Goal: Transaction & Acquisition: Purchase product/service

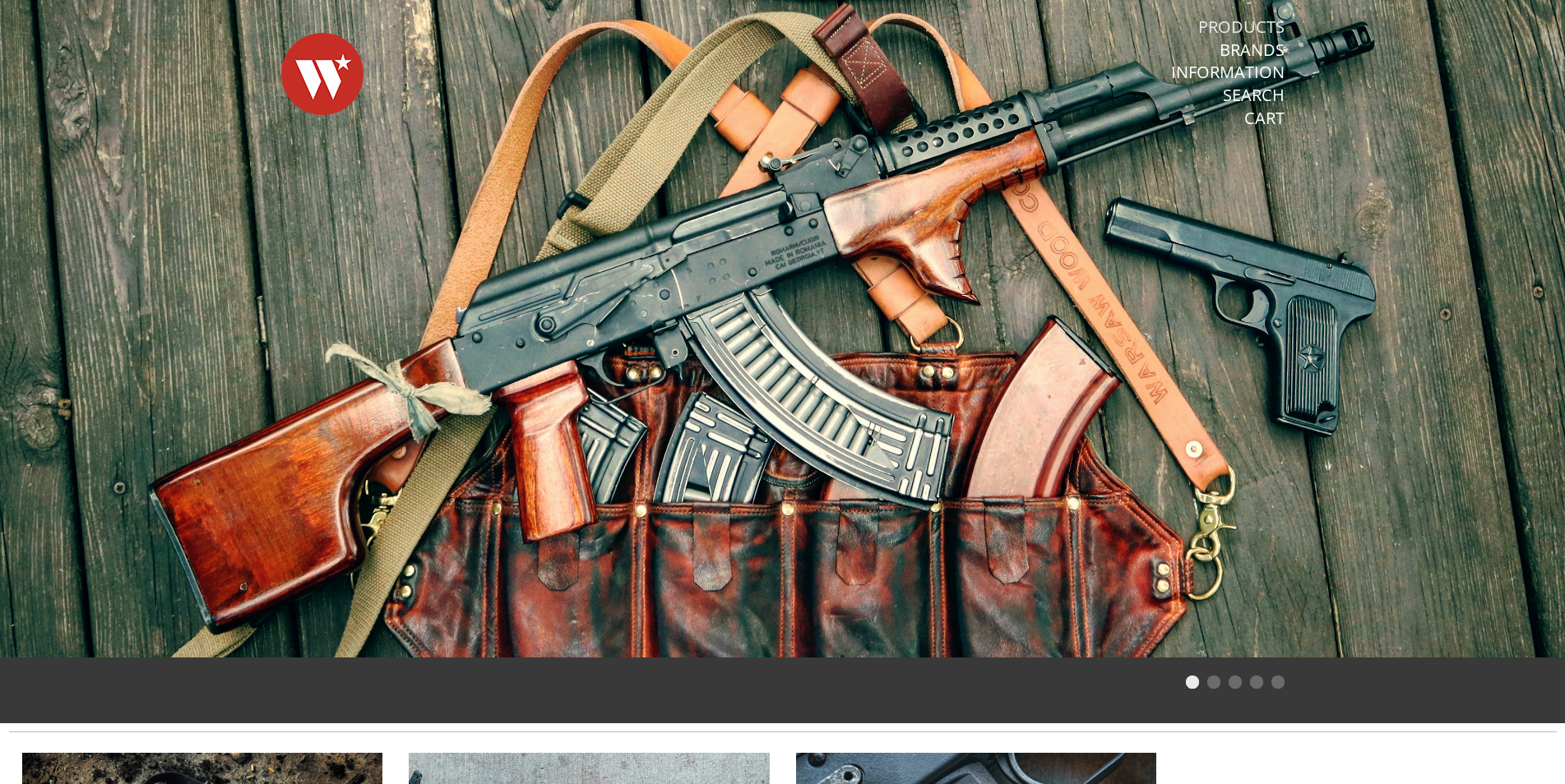
click at [1260, 27] on link "Products" at bounding box center [1241, 26] width 86 height 21
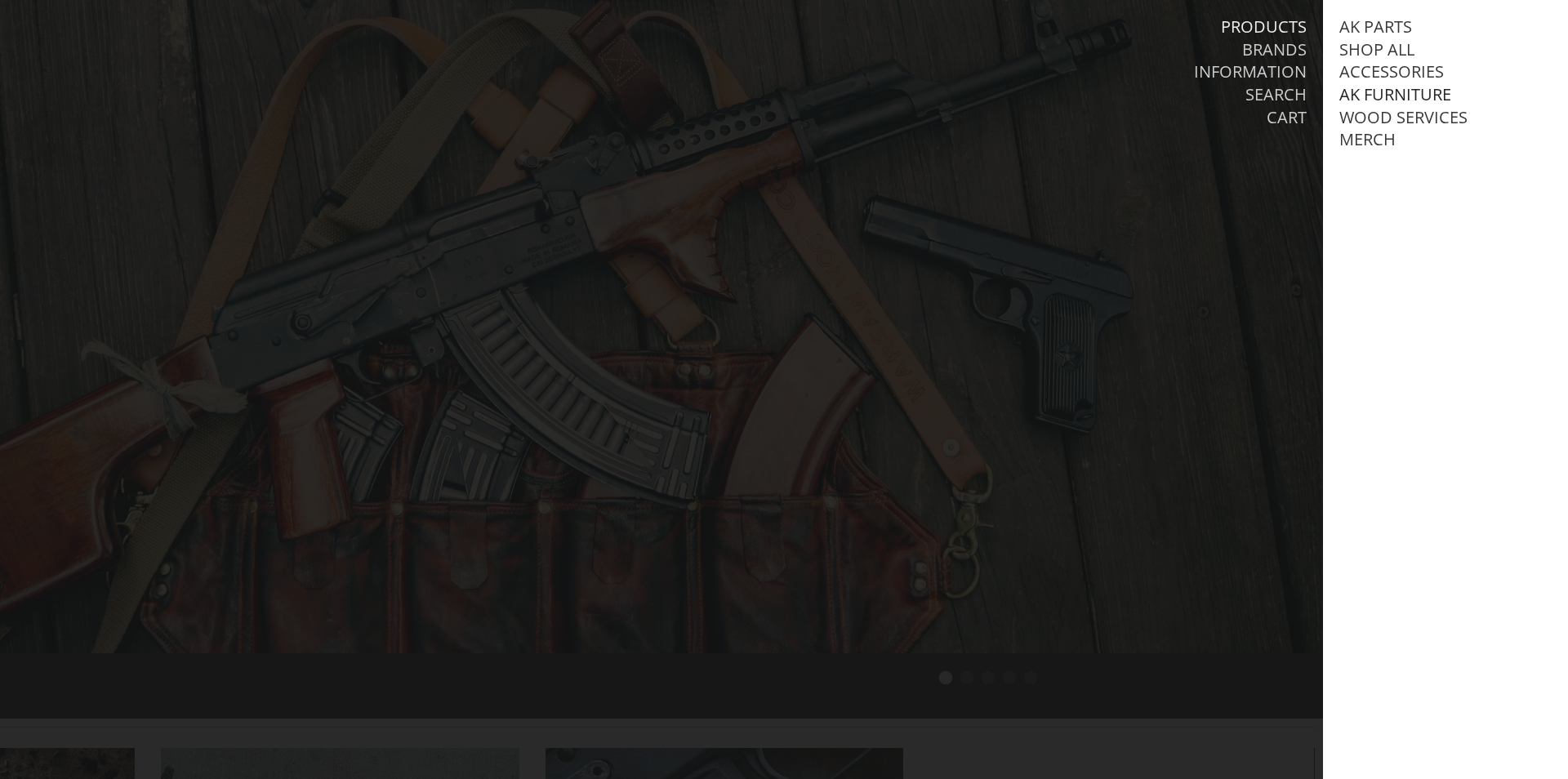
click at [1371, 92] on link "AK Furniture" at bounding box center [1395, 94] width 112 height 21
click at [1375, 115] on link "View all AK Furniture" at bounding box center [1449, 117] width 186 height 21
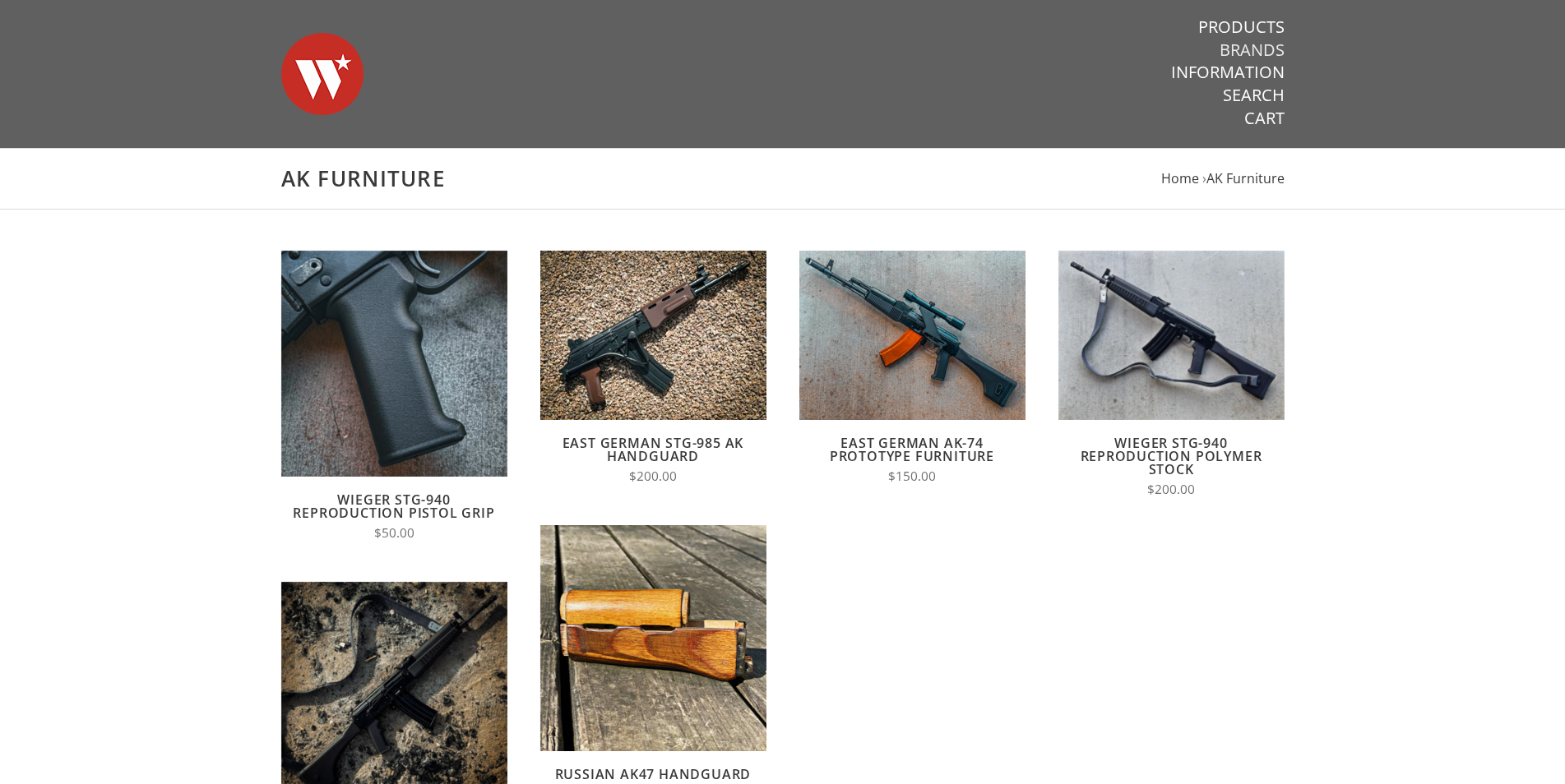
click at [1245, 49] on link "Brands" at bounding box center [1252, 50] width 65 height 21
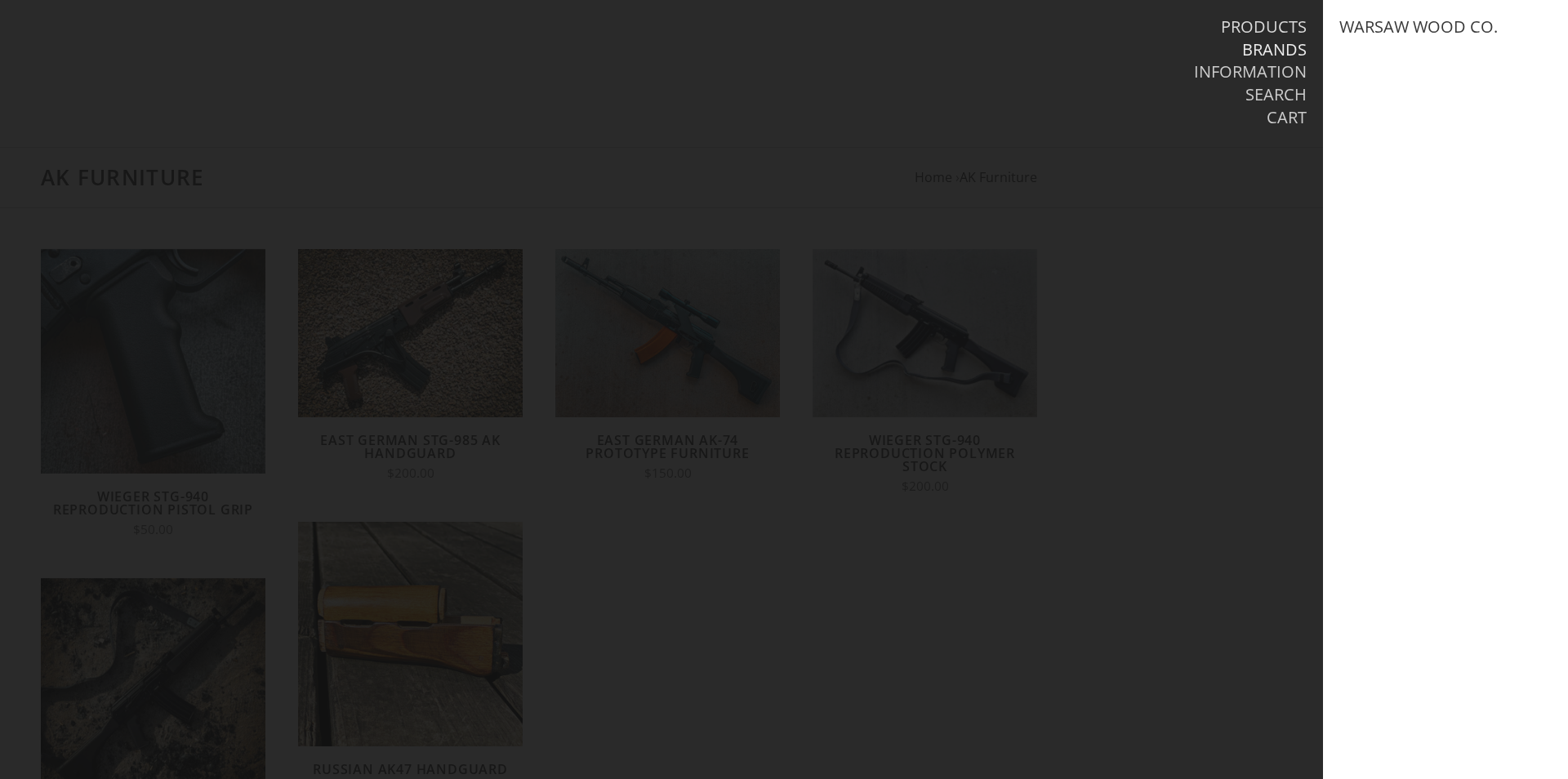
click at [1257, 31] on link "Products" at bounding box center [1264, 26] width 86 height 21
click at [1360, 47] on link "Shop All" at bounding box center [1376, 50] width 75 height 21
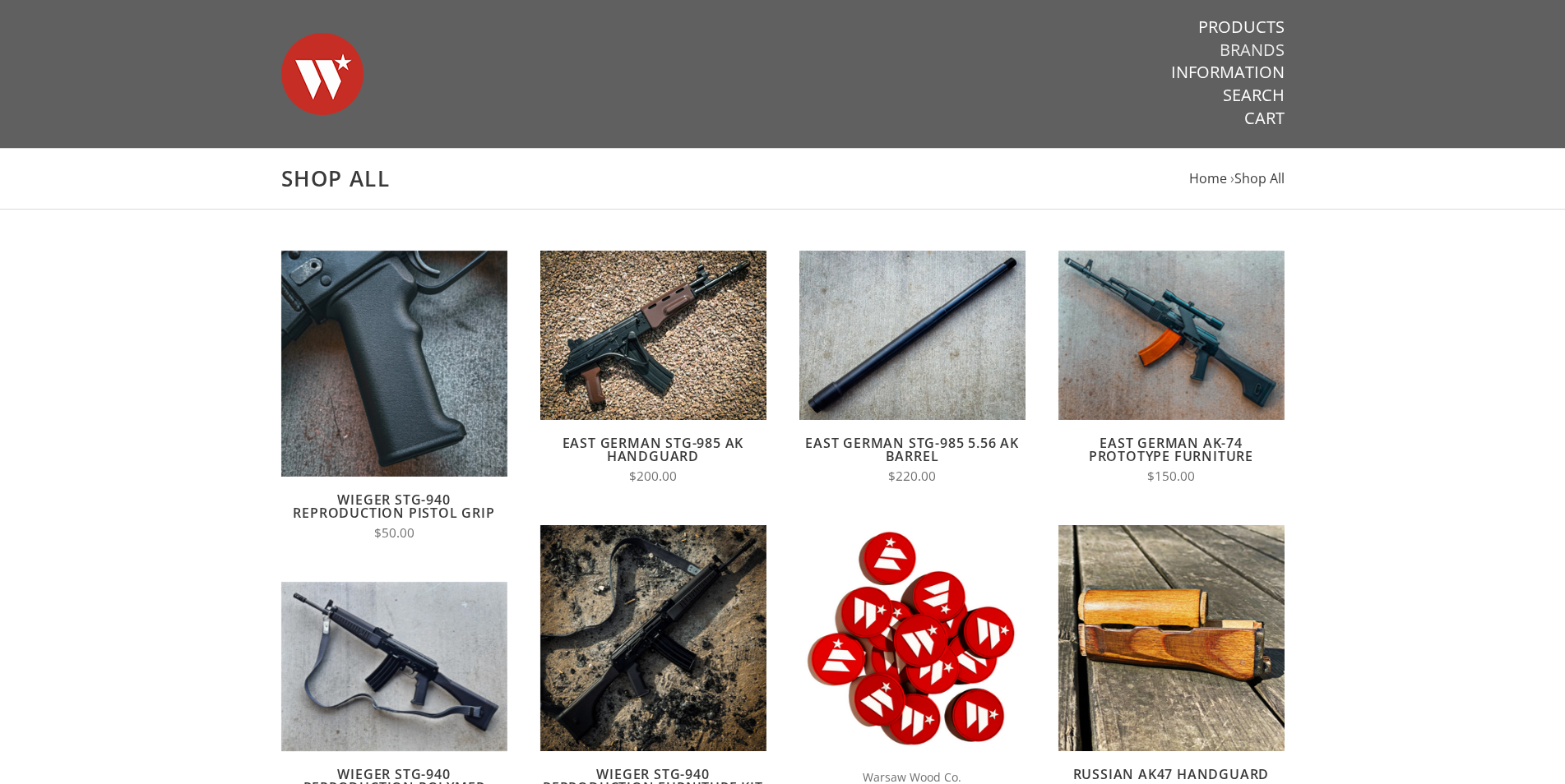
click at [1252, 43] on link "Brands" at bounding box center [1252, 50] width 65 height 21
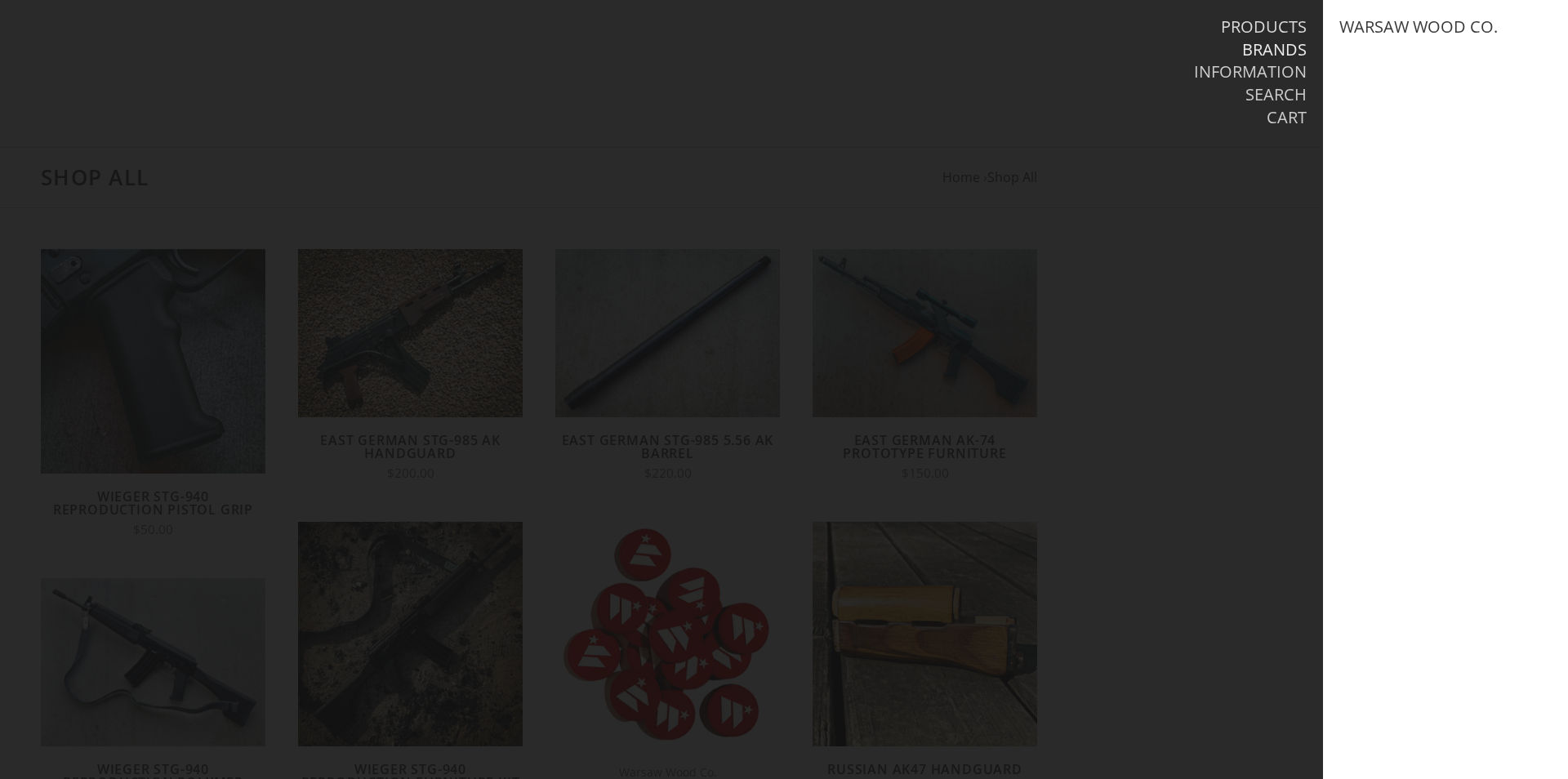
click at [1244, 29] on link "Products" at bounding box center [1264, 26] width 86 height 21
click at [1371, 118] on link "Wood Services" at bounding box center [1403, 117] width 129 height 21
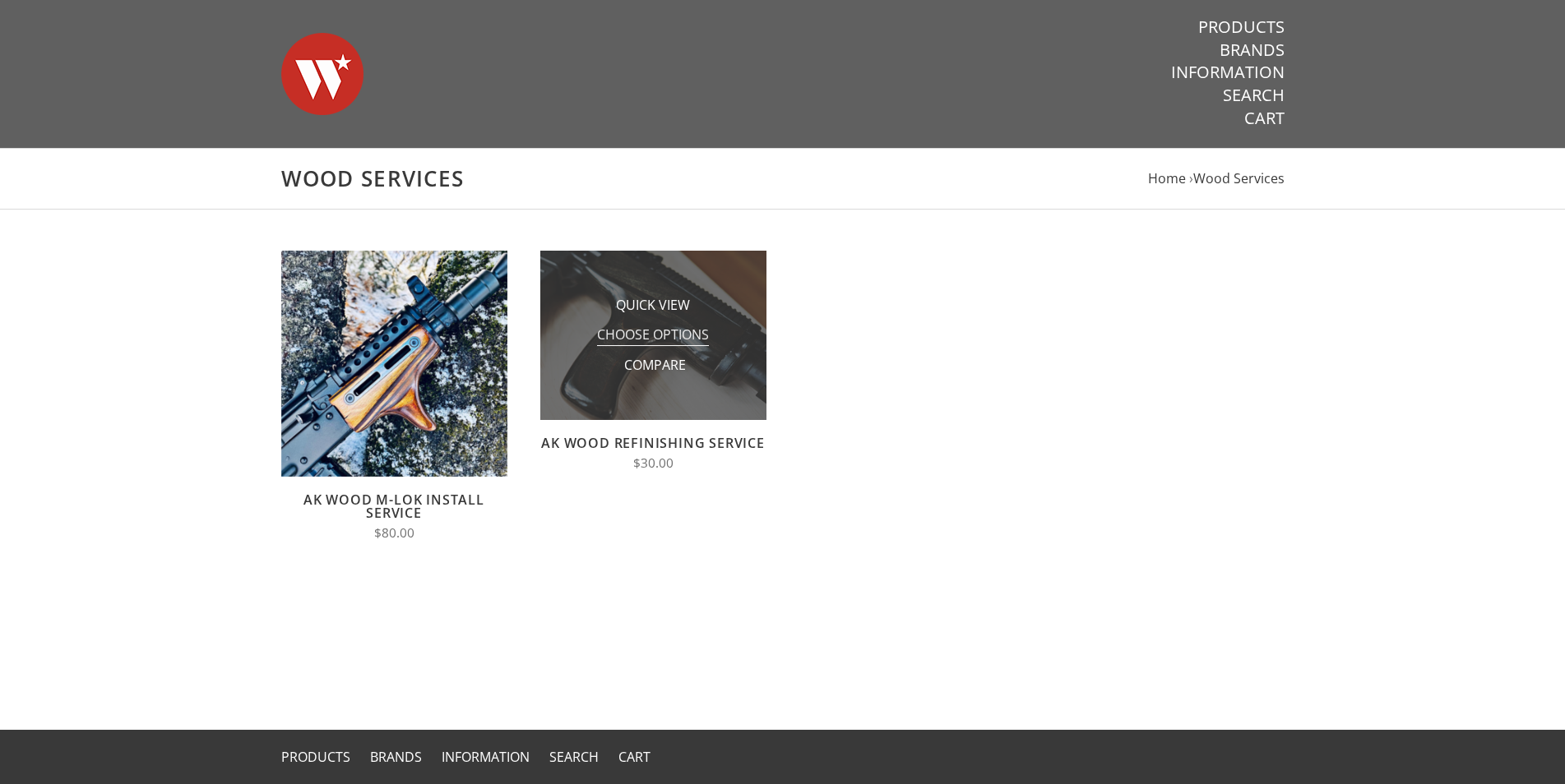
click at [687, 331] on span "Choose Options" at bounding box center [653, 336] width 112 height 20
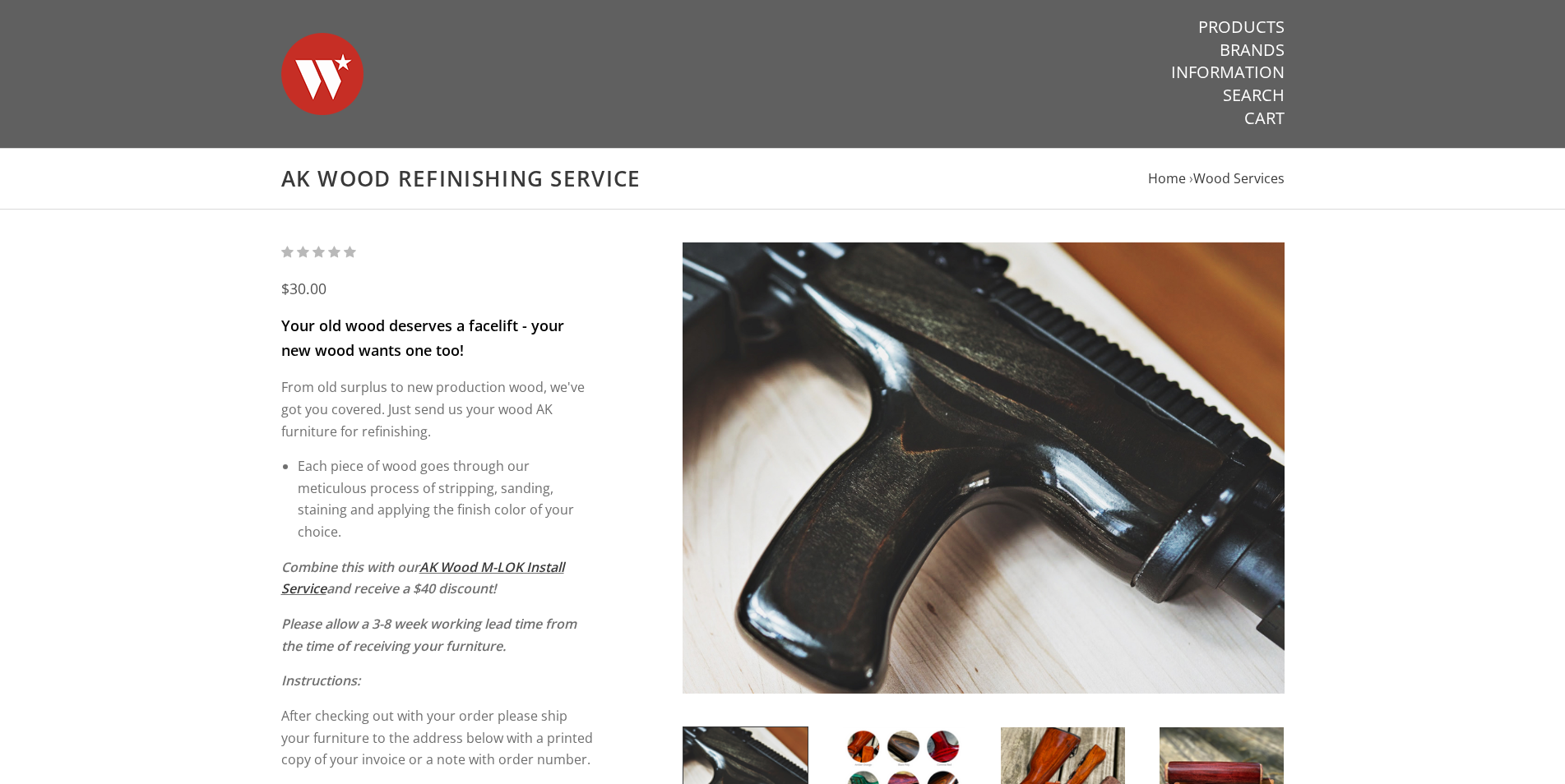
click at [343, 69] on img at bounding box center [321, 74] width 82 height 115
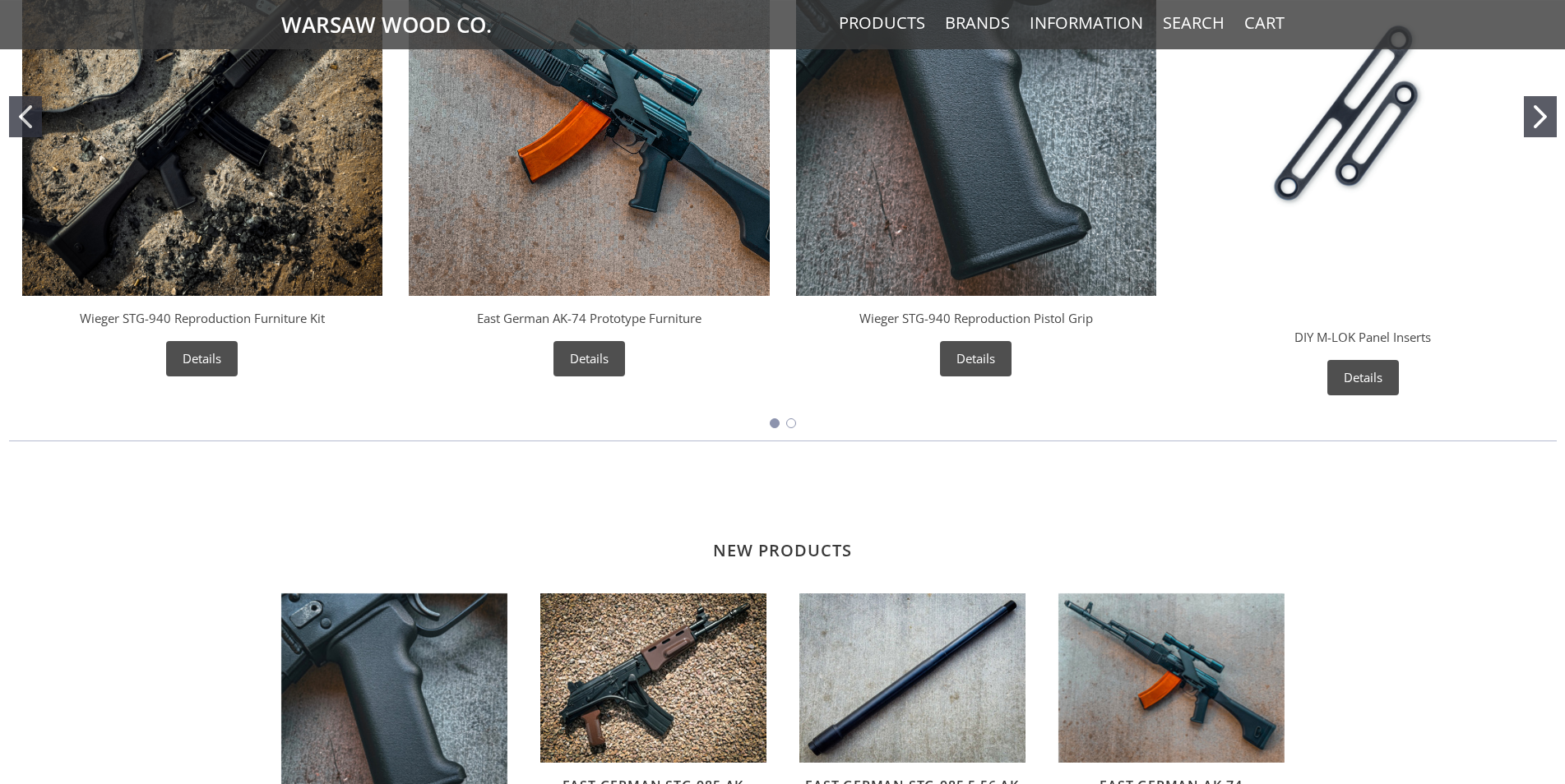
scroll to position [639, 0]
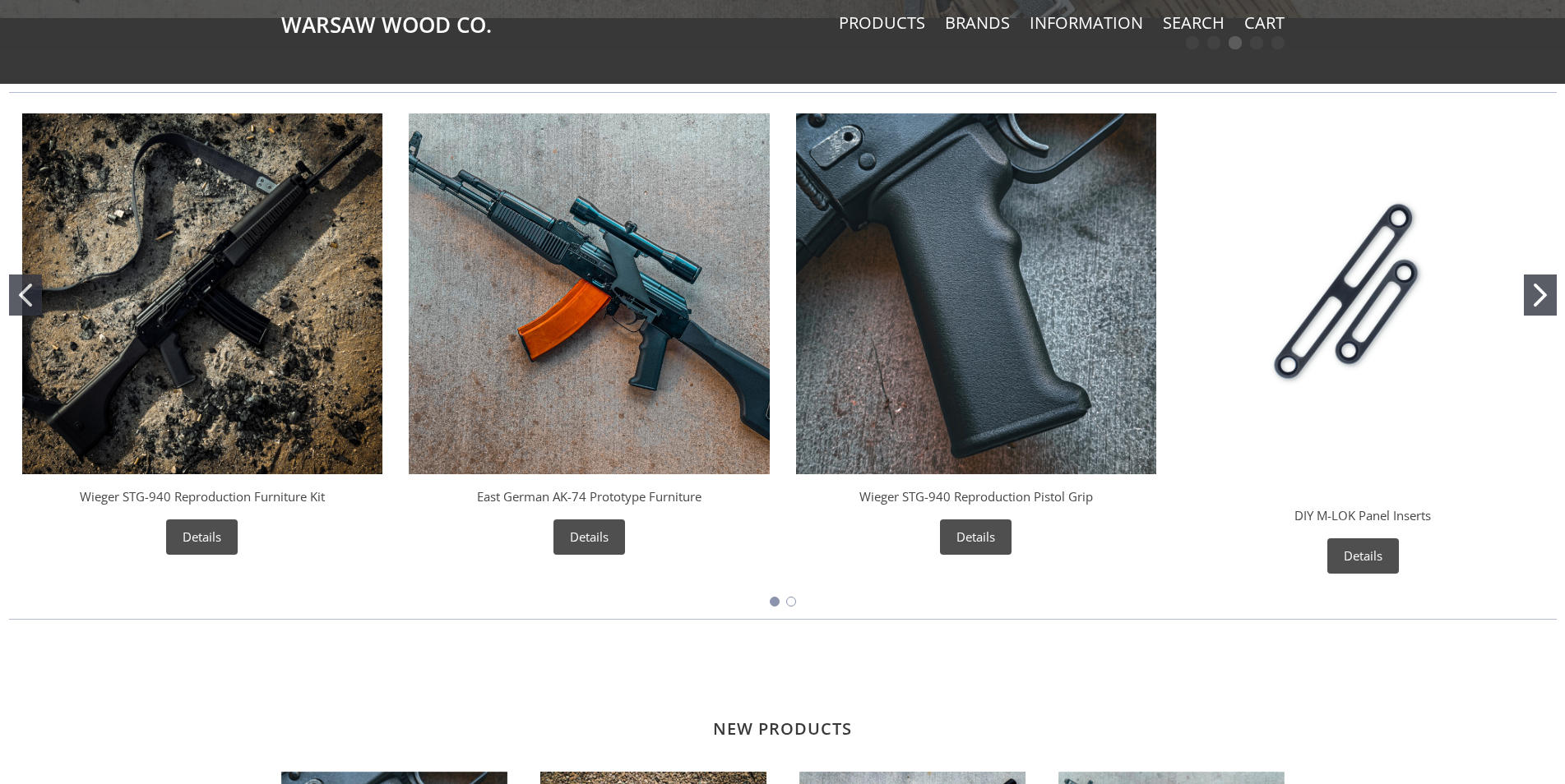
click at [1539, 307] on button "Go to slide 2" at bounding box center [1540, 295] width 33 height 41
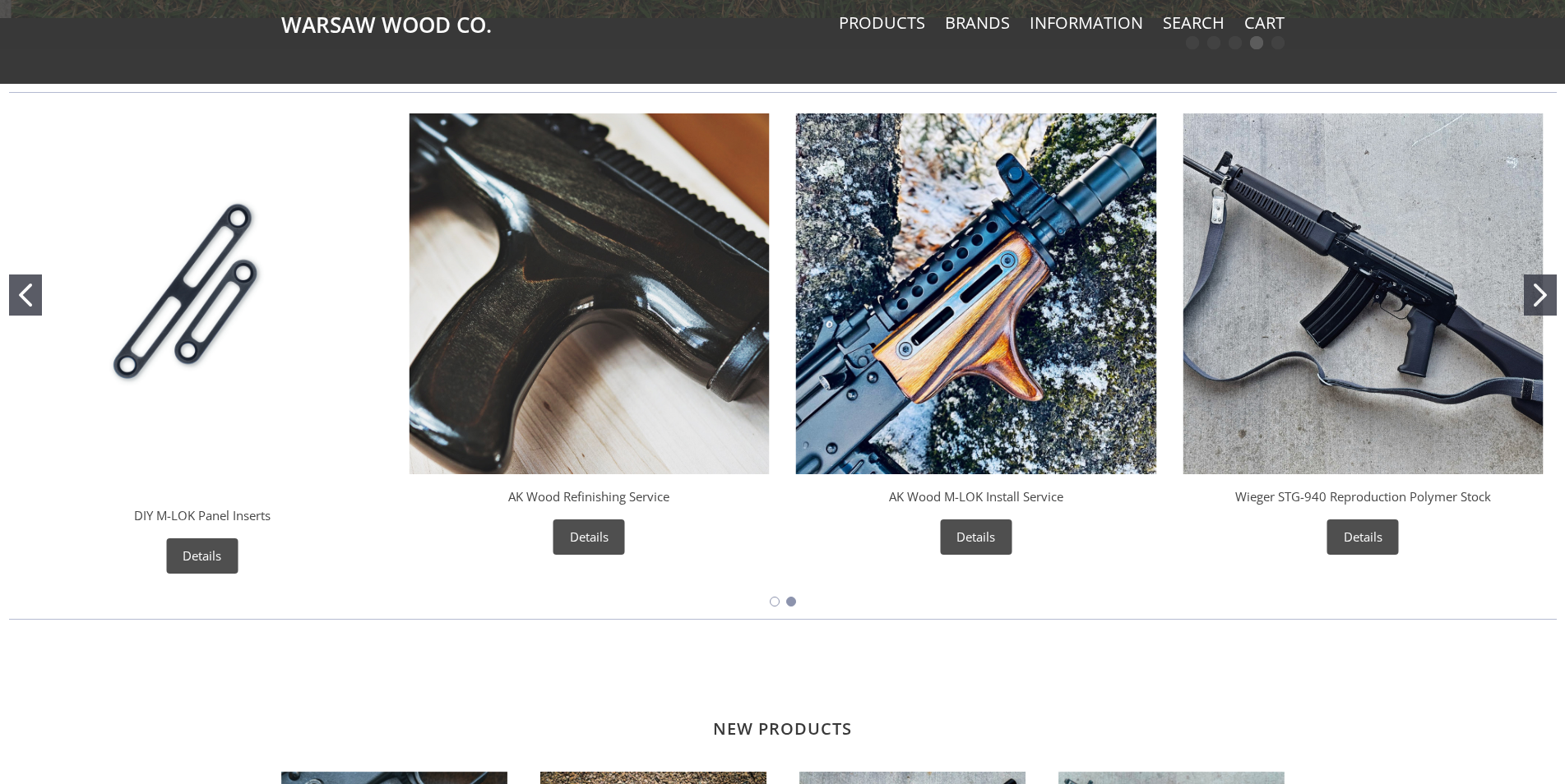
click at [1539, 307] on button "Go to slide 2" at bounding box center [1540, 295] width 33 height 41
click at [1537, 306] on icon "Go to slide 2" at bounding box center [1540, 294] width 14 height 23
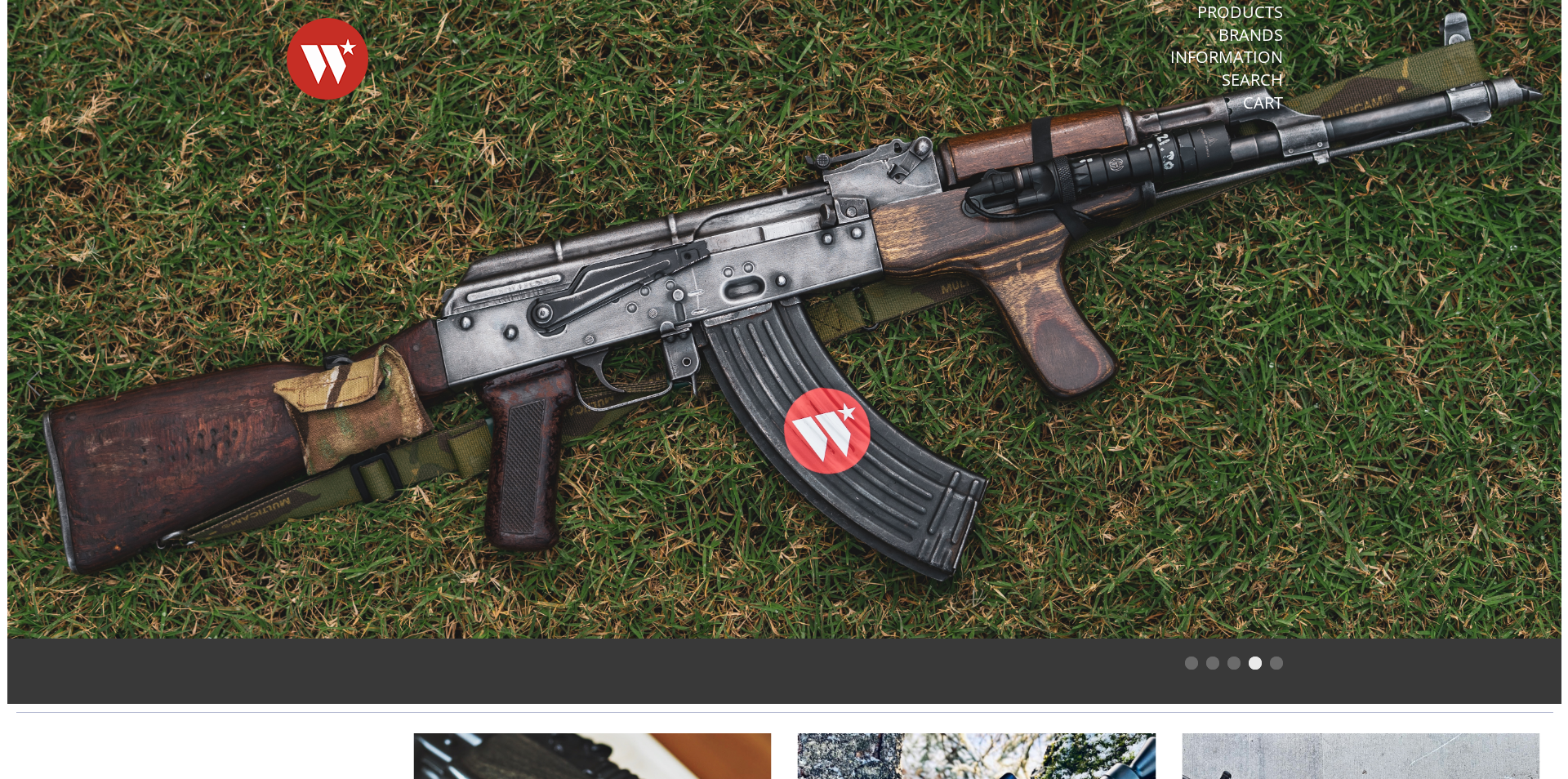
scroll to position [0, 0]
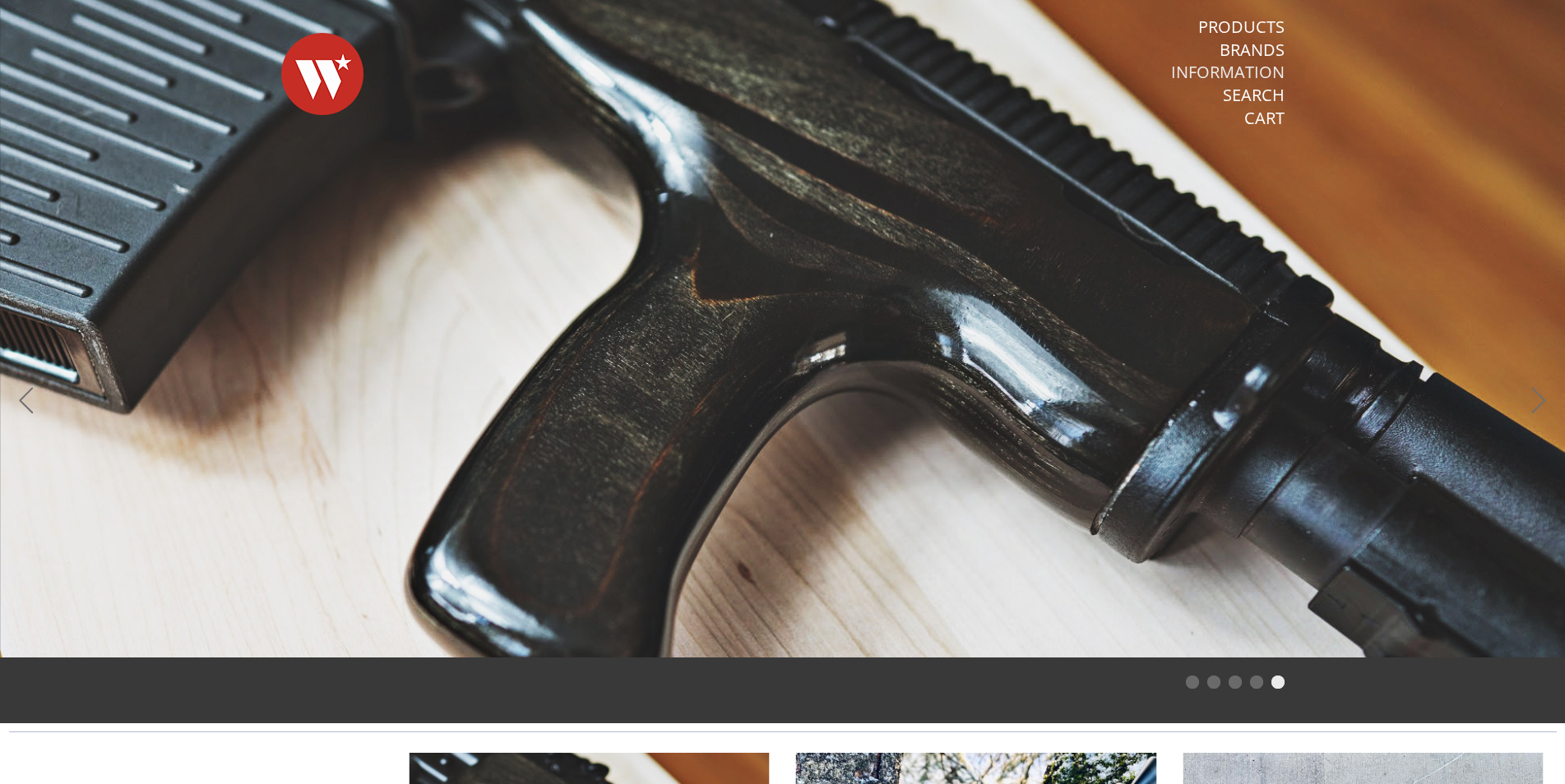
click at [1252, 77] on link "Information" at bounding box center [1227, 72] width 113 height 21
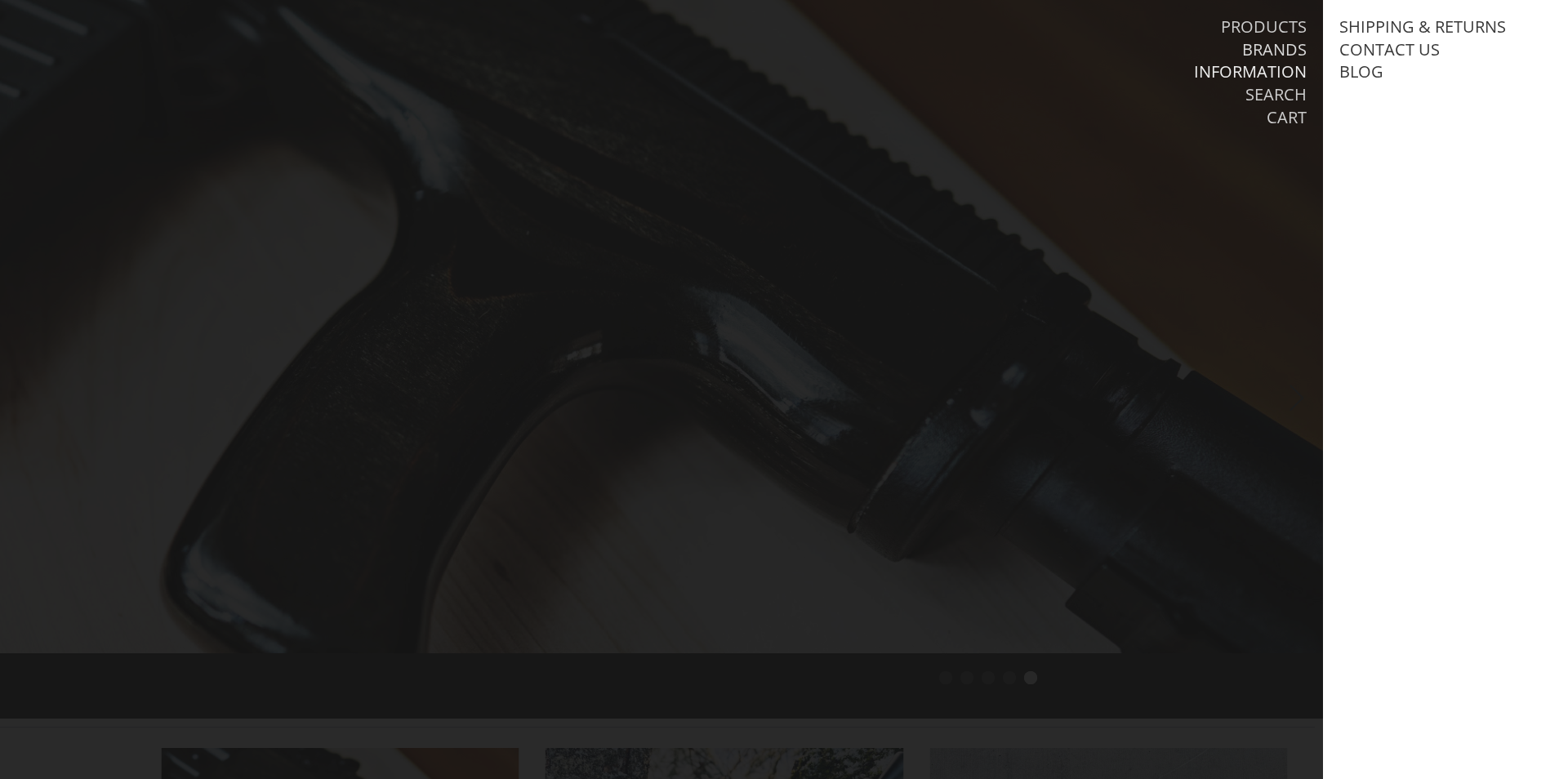
click at [1261, 56] on link "Brands" at bounding box center [1275, 50] width 65 height 21
click at [1371, 27] on link "Warsaw Wood Co." at bounding box center [1418, 26] width 159 height 21
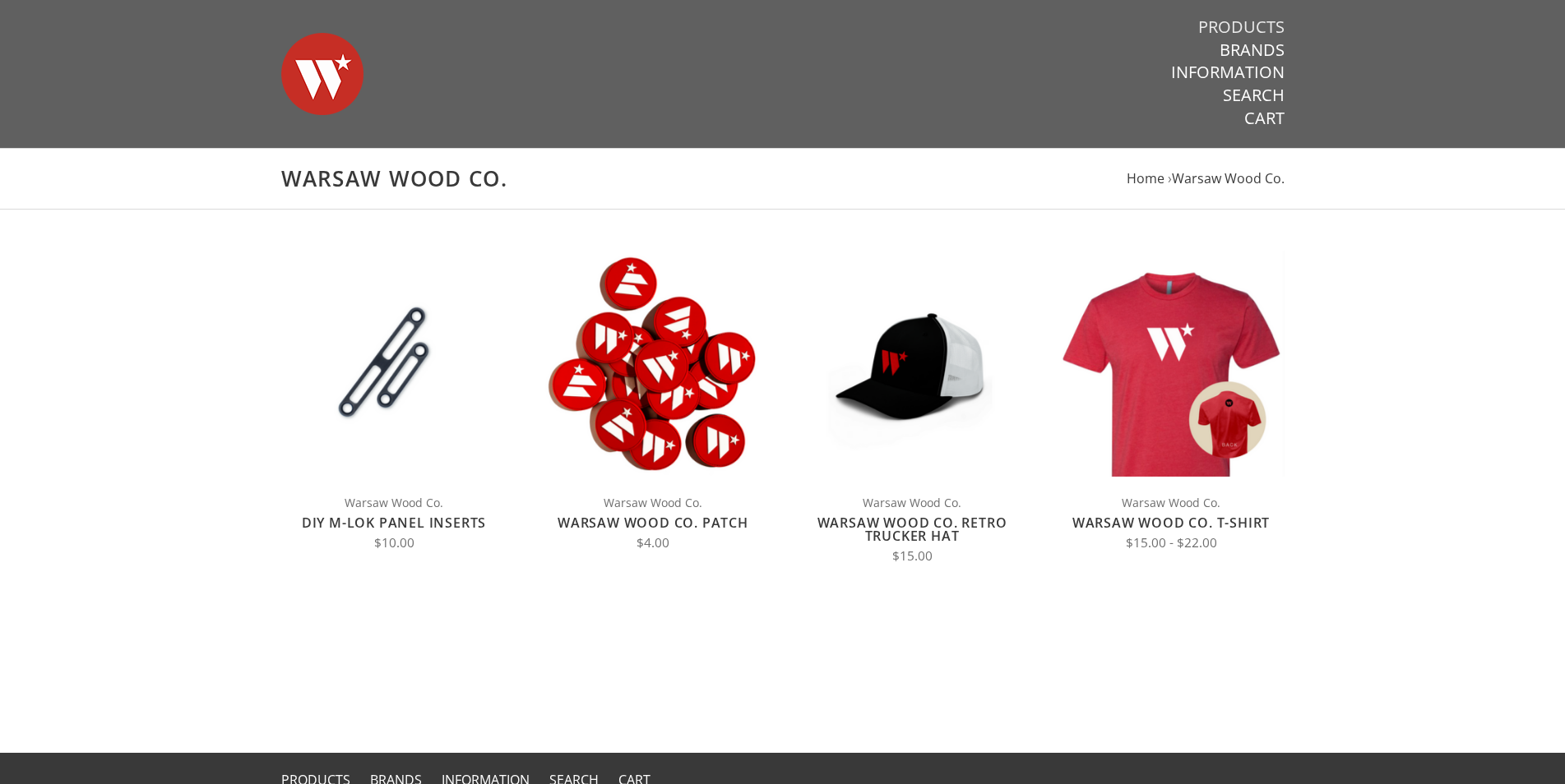
click at [1239, 25] on link "Products" at bounding box center [1241, 26] width 86 height 21
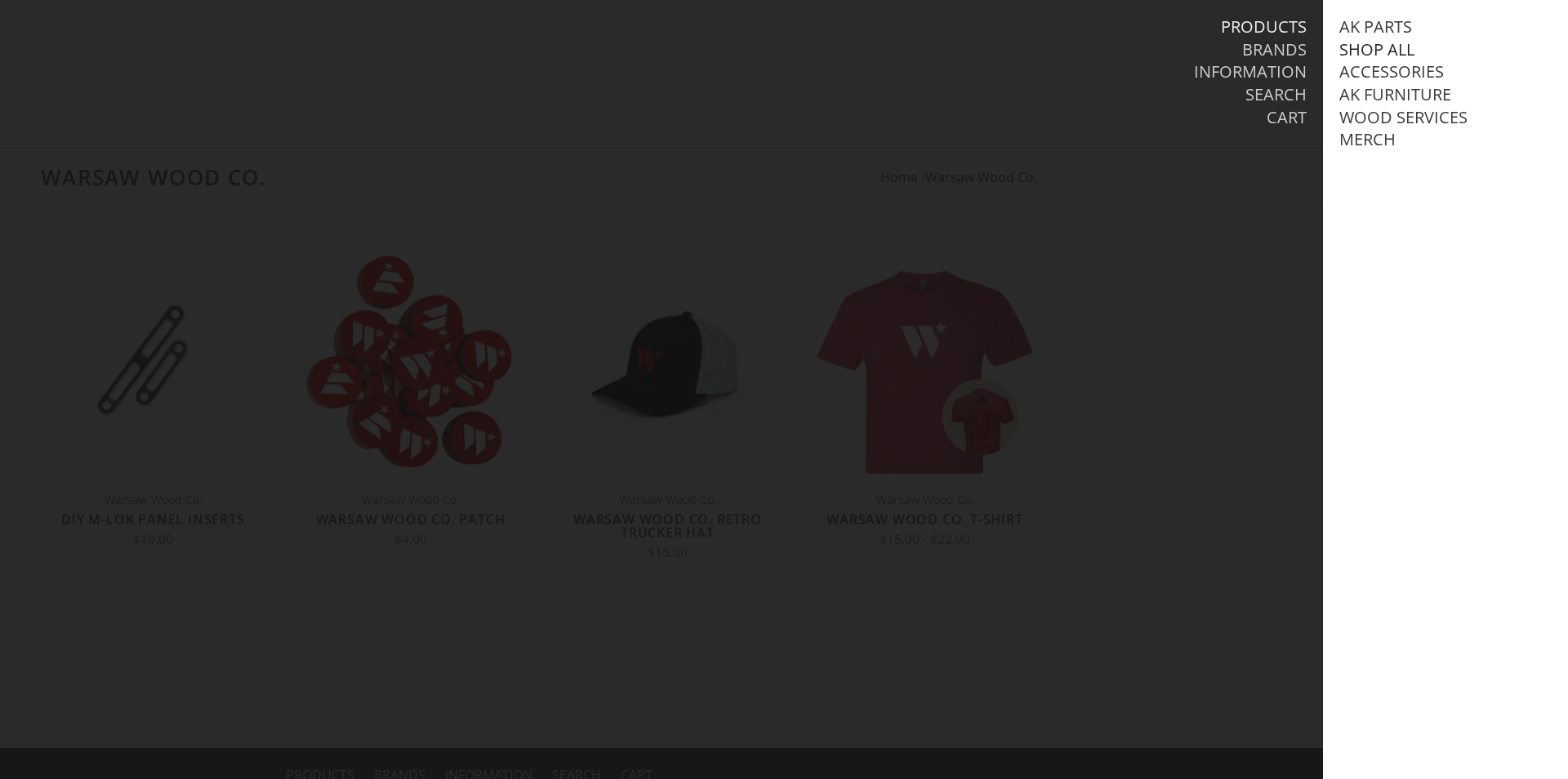
click at [1378, 44] on link "Shop All" at bounding box center [1376, 50] width 75 height 21
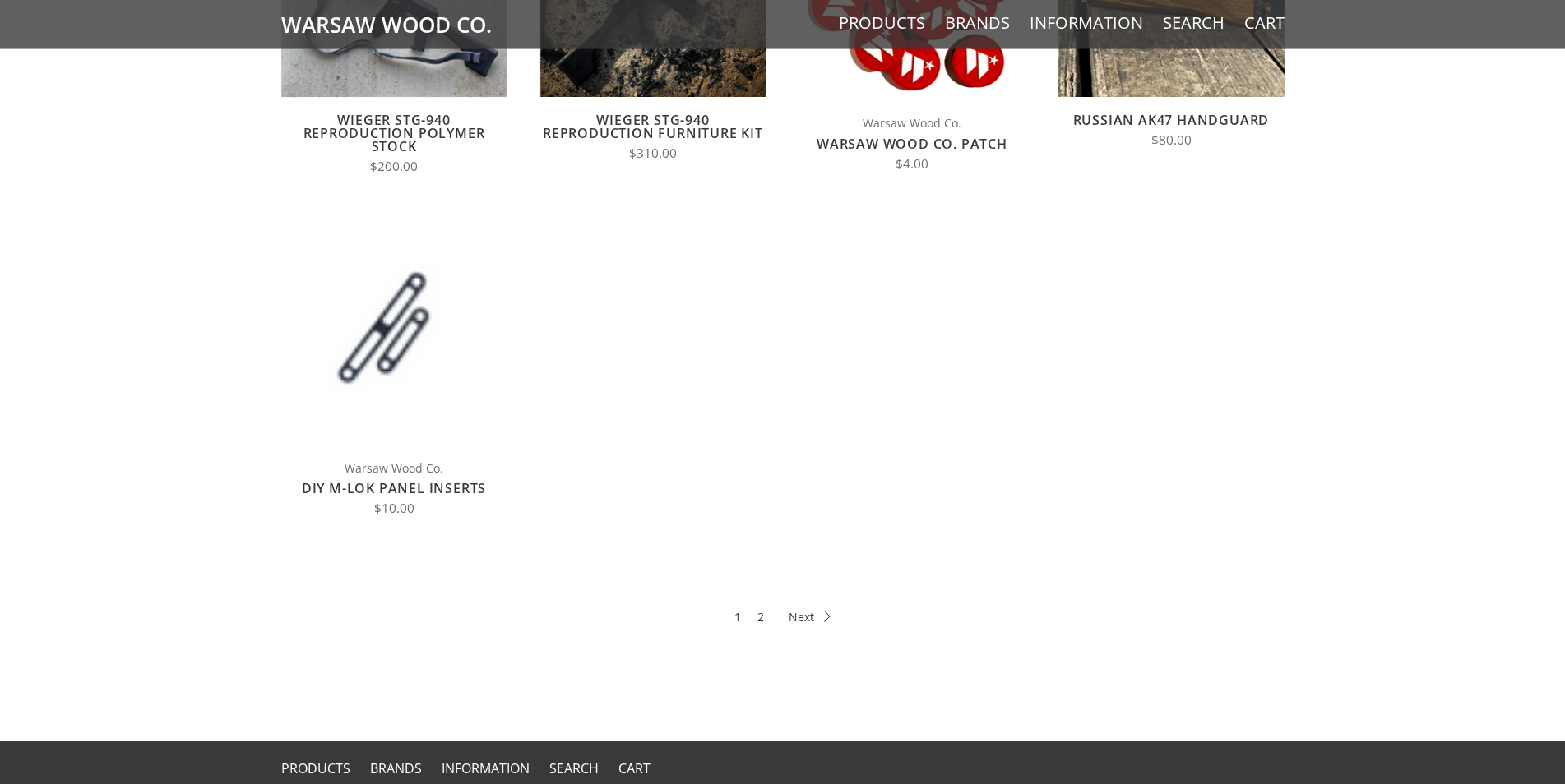
scroll to position [754, 0]
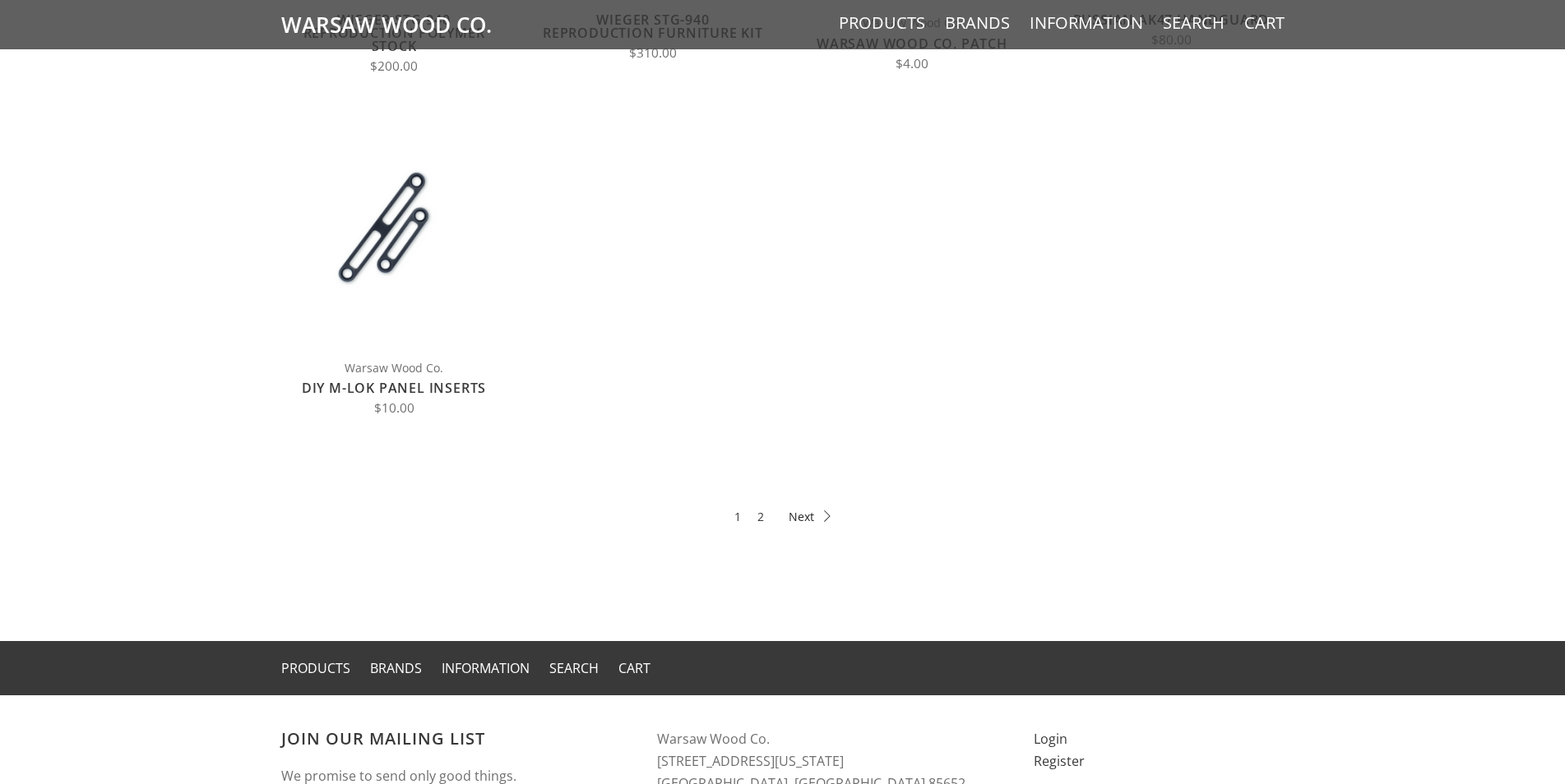
click at [800, 516] on icon at bounding box center [810, 517] width 42 height 12
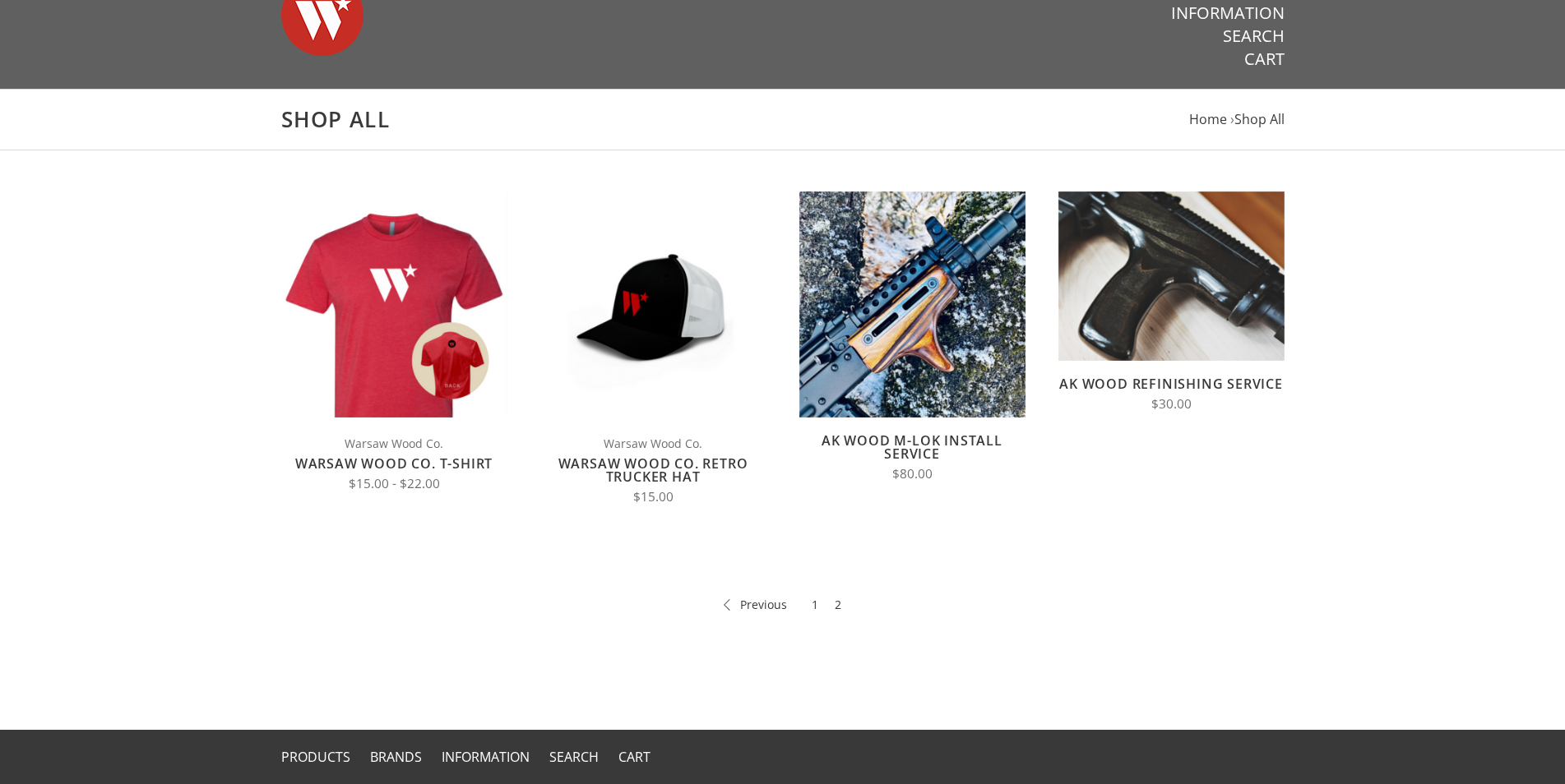
scroll to position [84, 0]
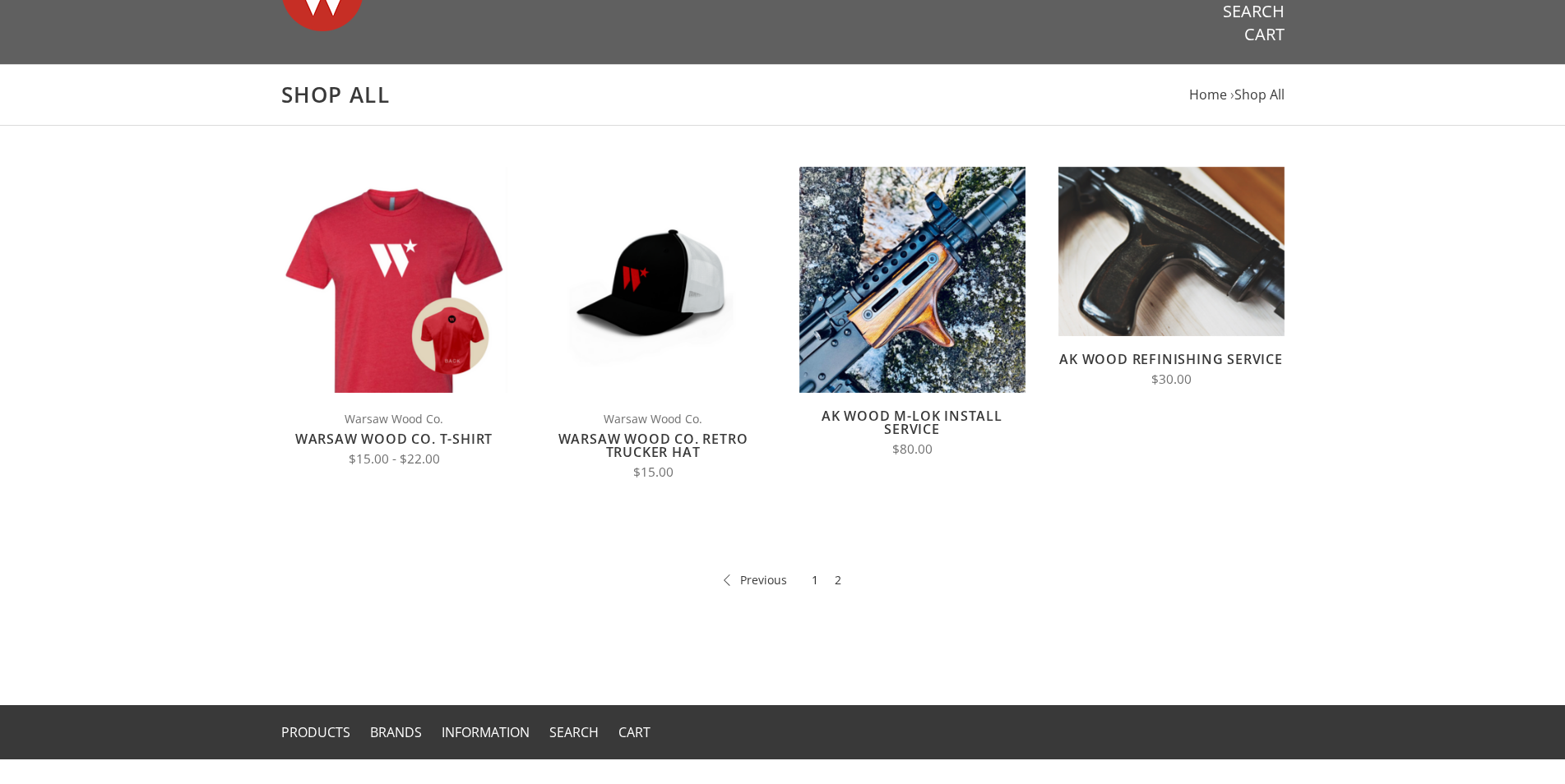
click at [813, 578] on link "1" at bounding box center [815, 580] width 7 height 19
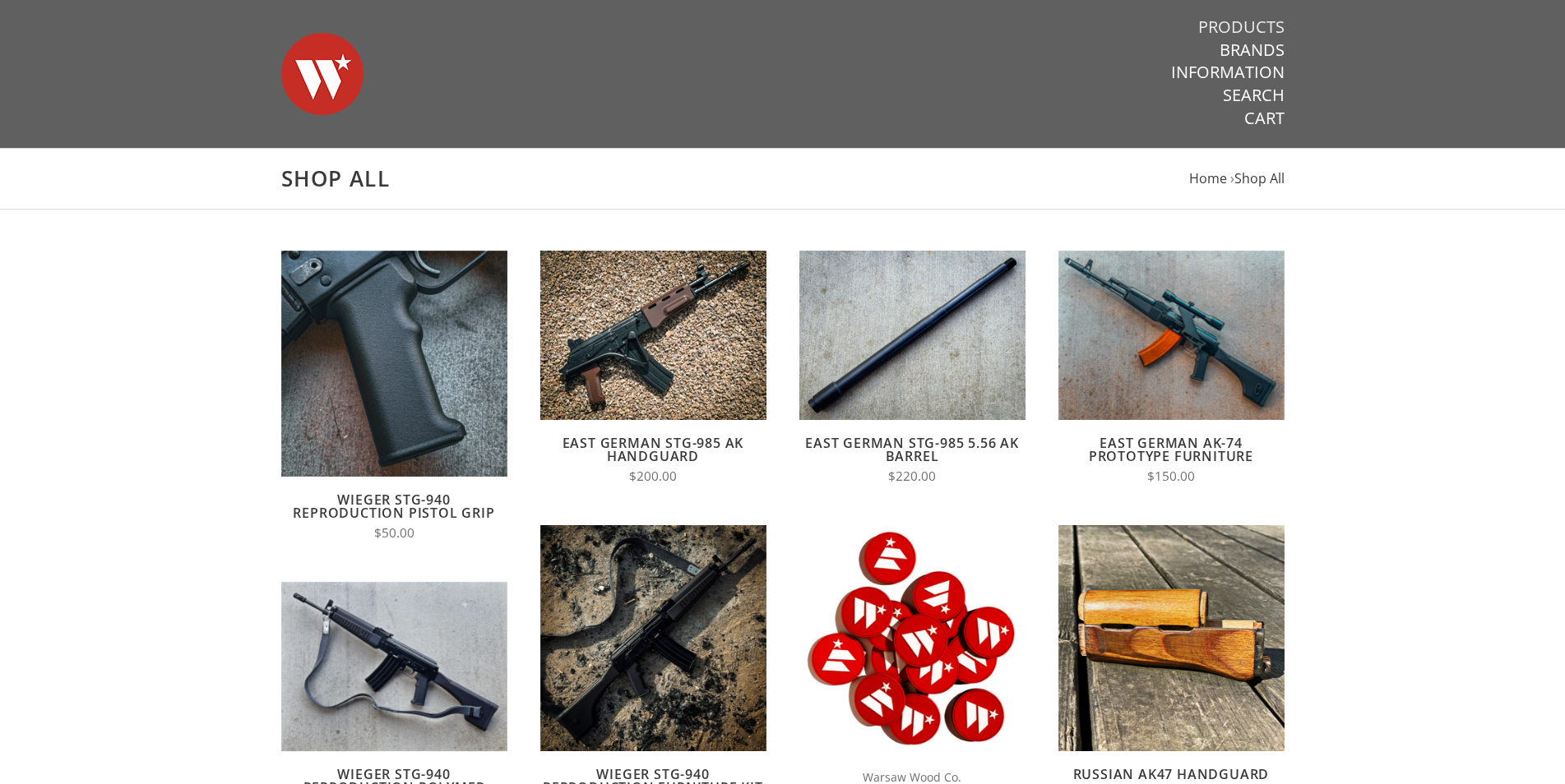
click at [1253, 25] on link "Products" at bounding box center [1241, 26] width 86 height 21
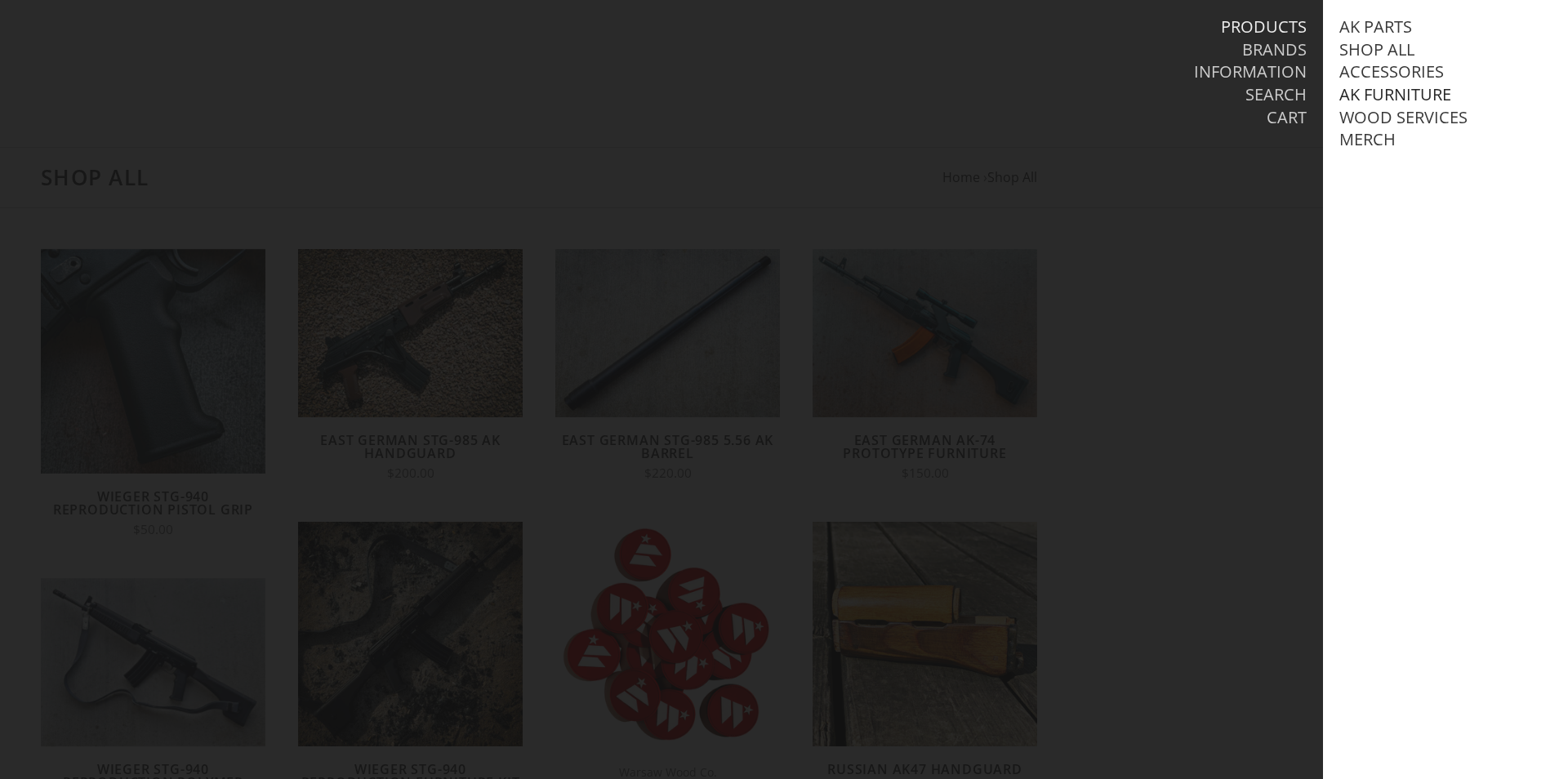
click at [1367, 94] on link "AK Furniture" at bounding box center [1395, 94] width 112 height 21
click at [960, 322] on div at bounding box center [784, 389] width 1568 height 779
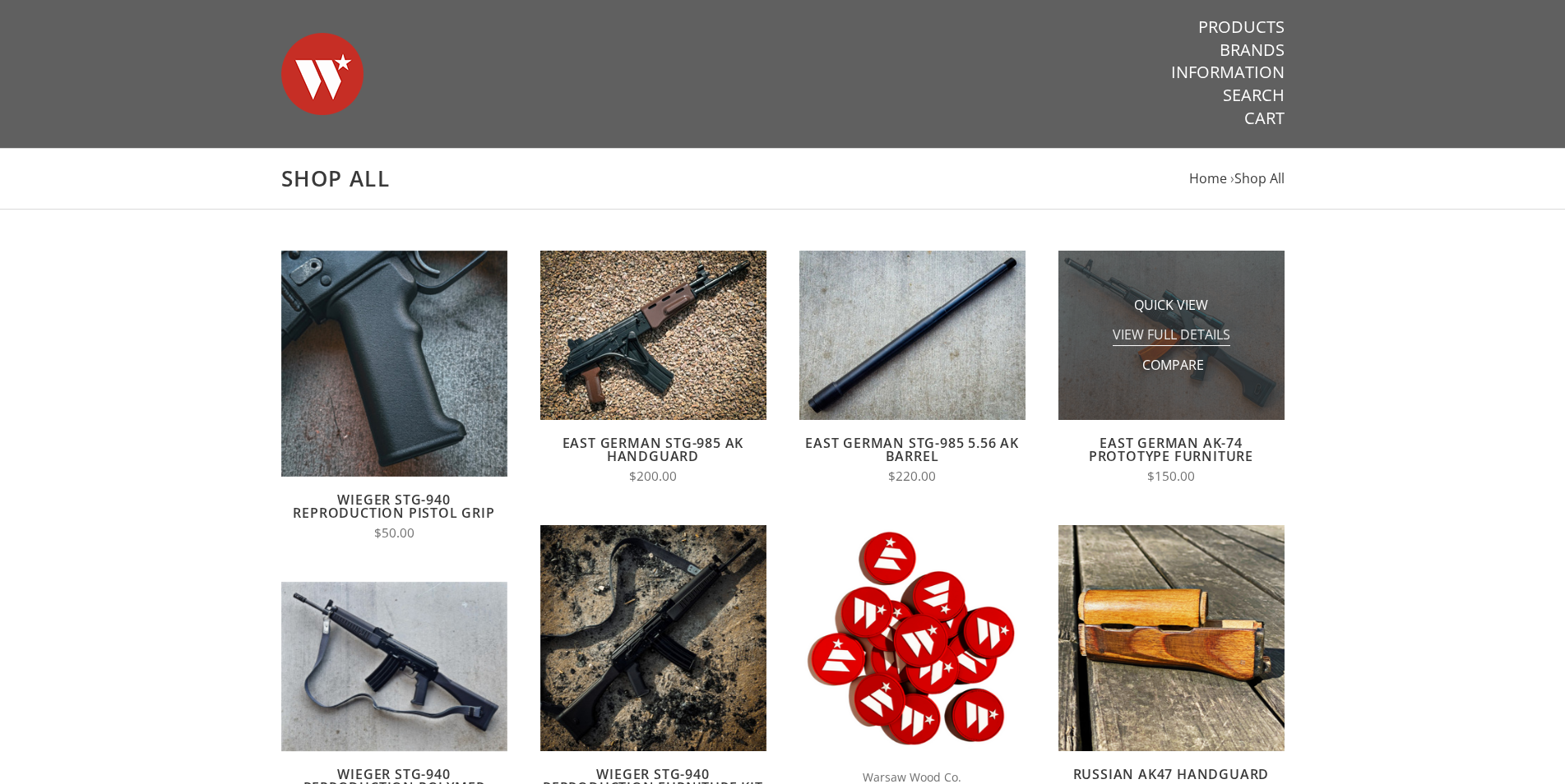
click at [1161, 343] on span "View Full Details" at bounding box center [1171, 336] width 118 height 20
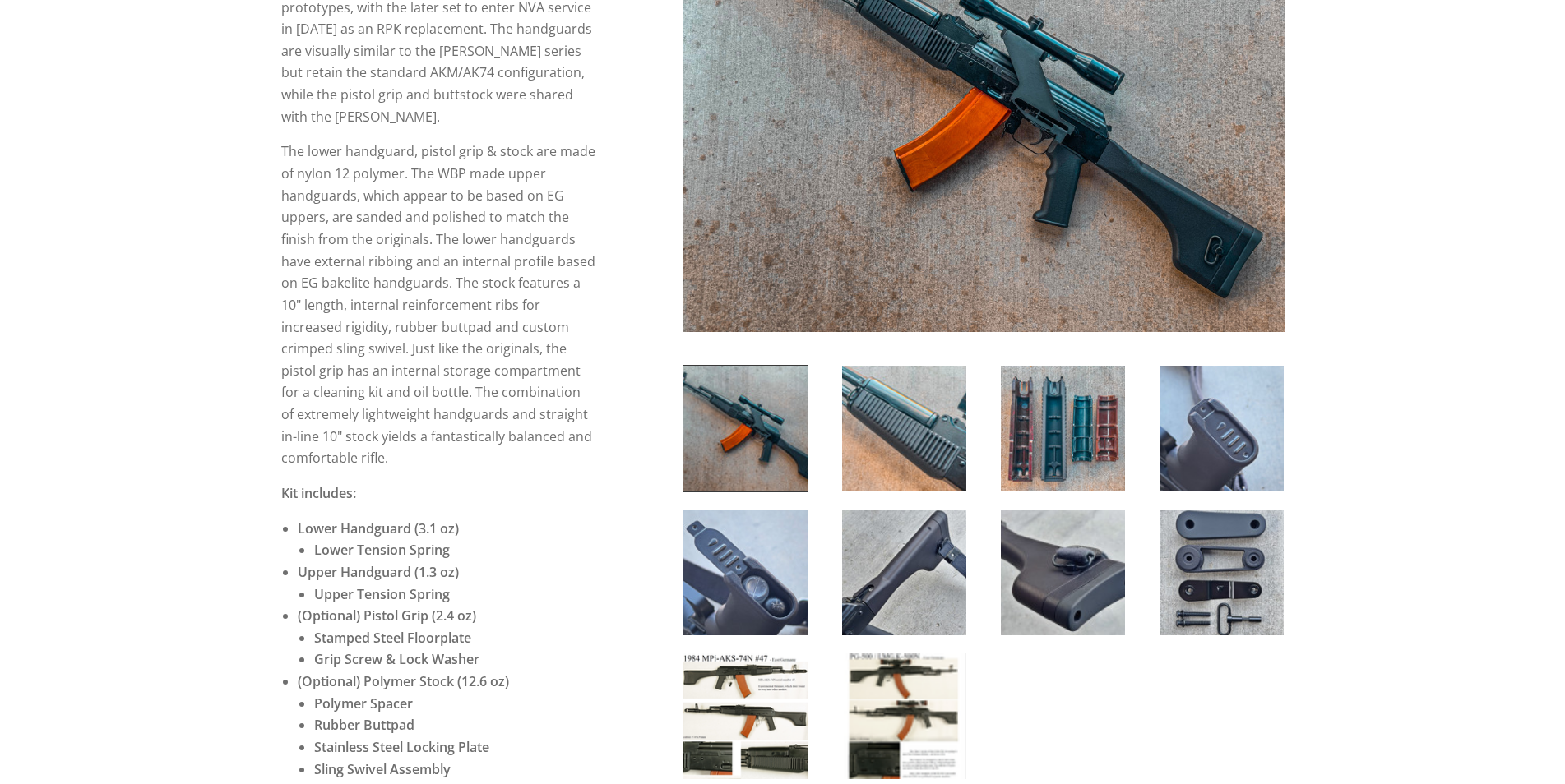
scroll to position [503, 0]
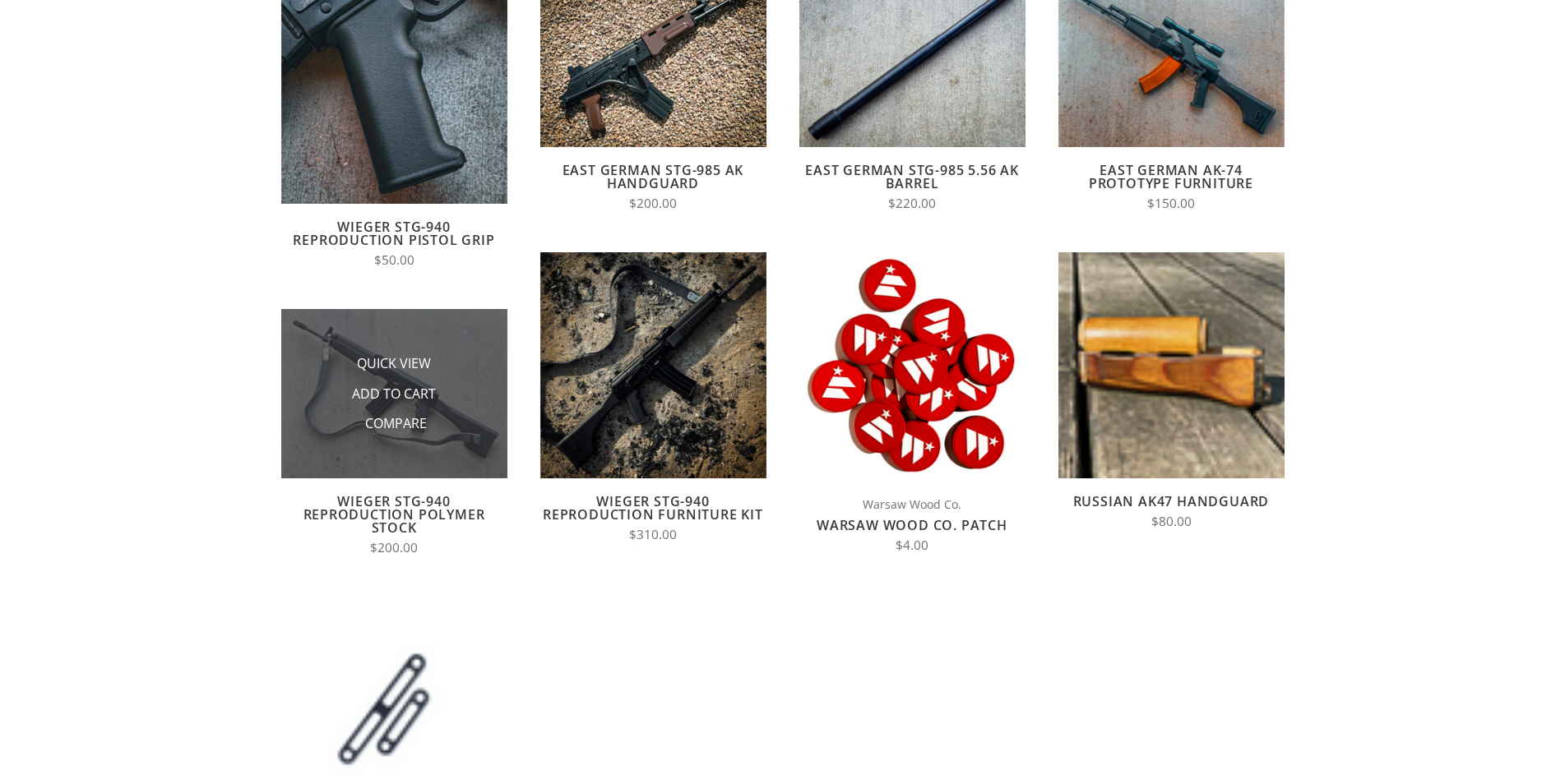
scroll to position [336, 0]
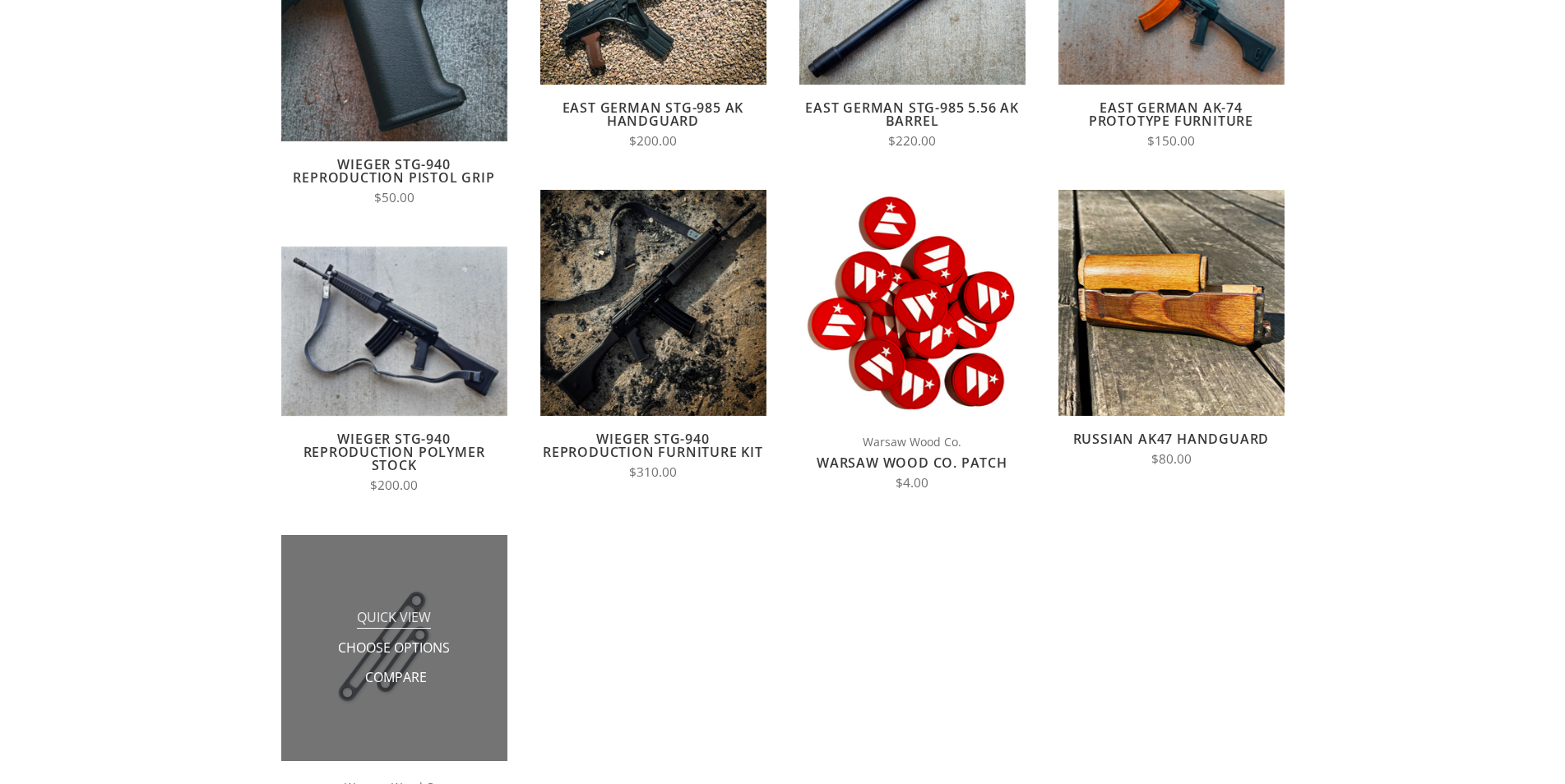
click at [360, 616] on li "Quick View" at bounding box center [393, 618] width 164 height 30
click at [344, 575] on img at bounding box center [393, 648] width 226 height 226
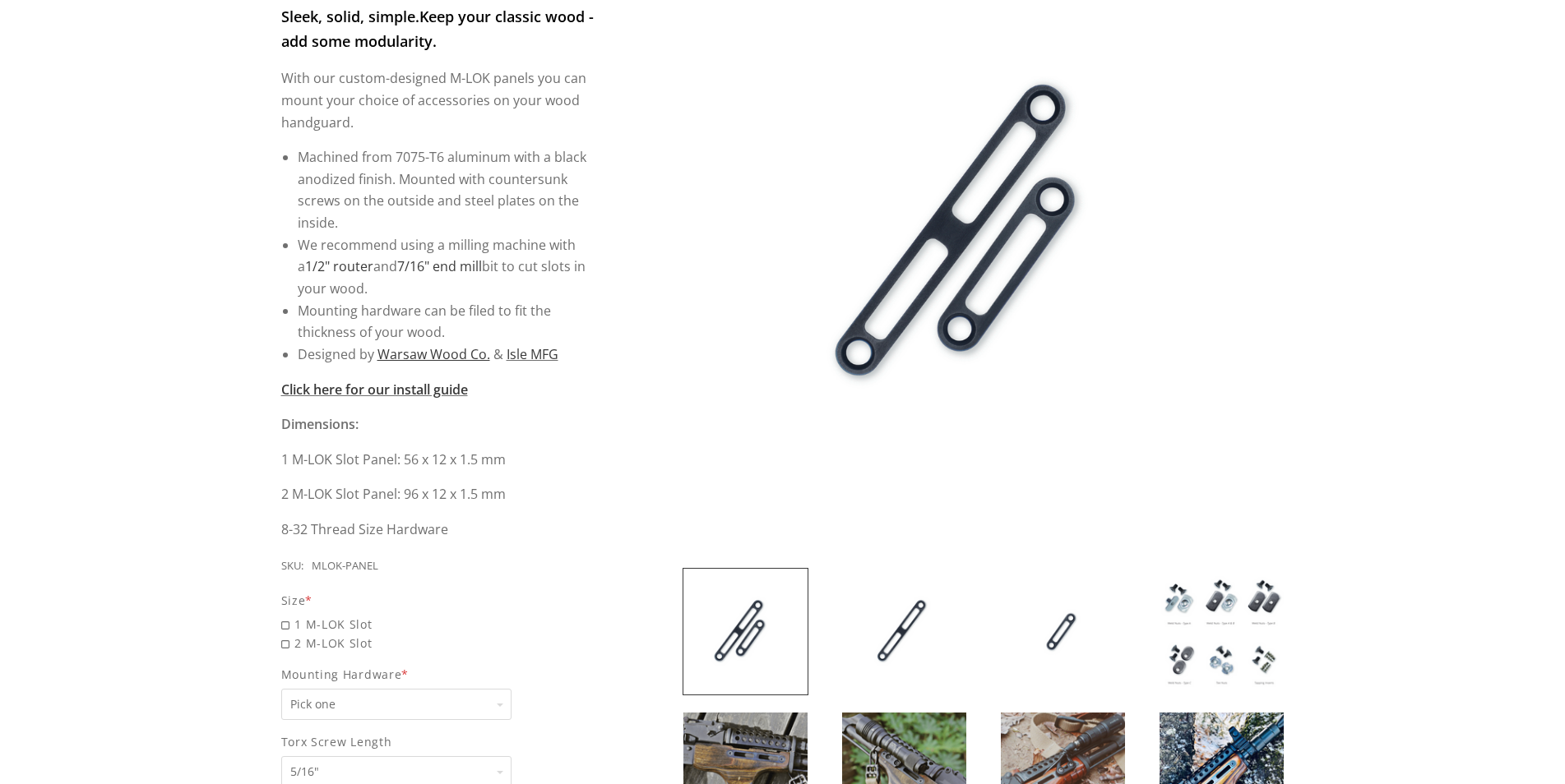
scroll to position [419, 0]
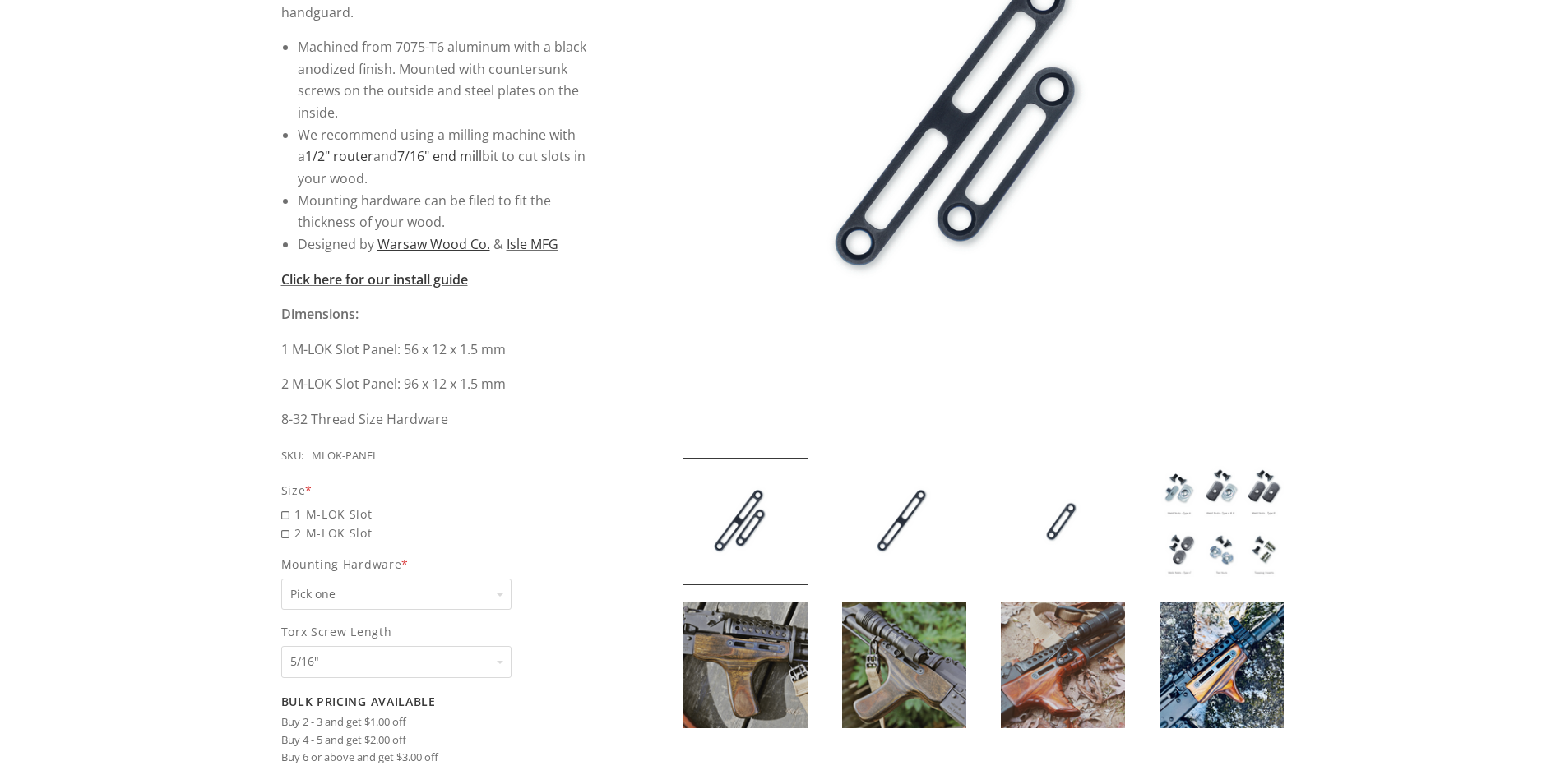
click at [903, 507] on img at bounding box center [903, 521] width 124 height 126
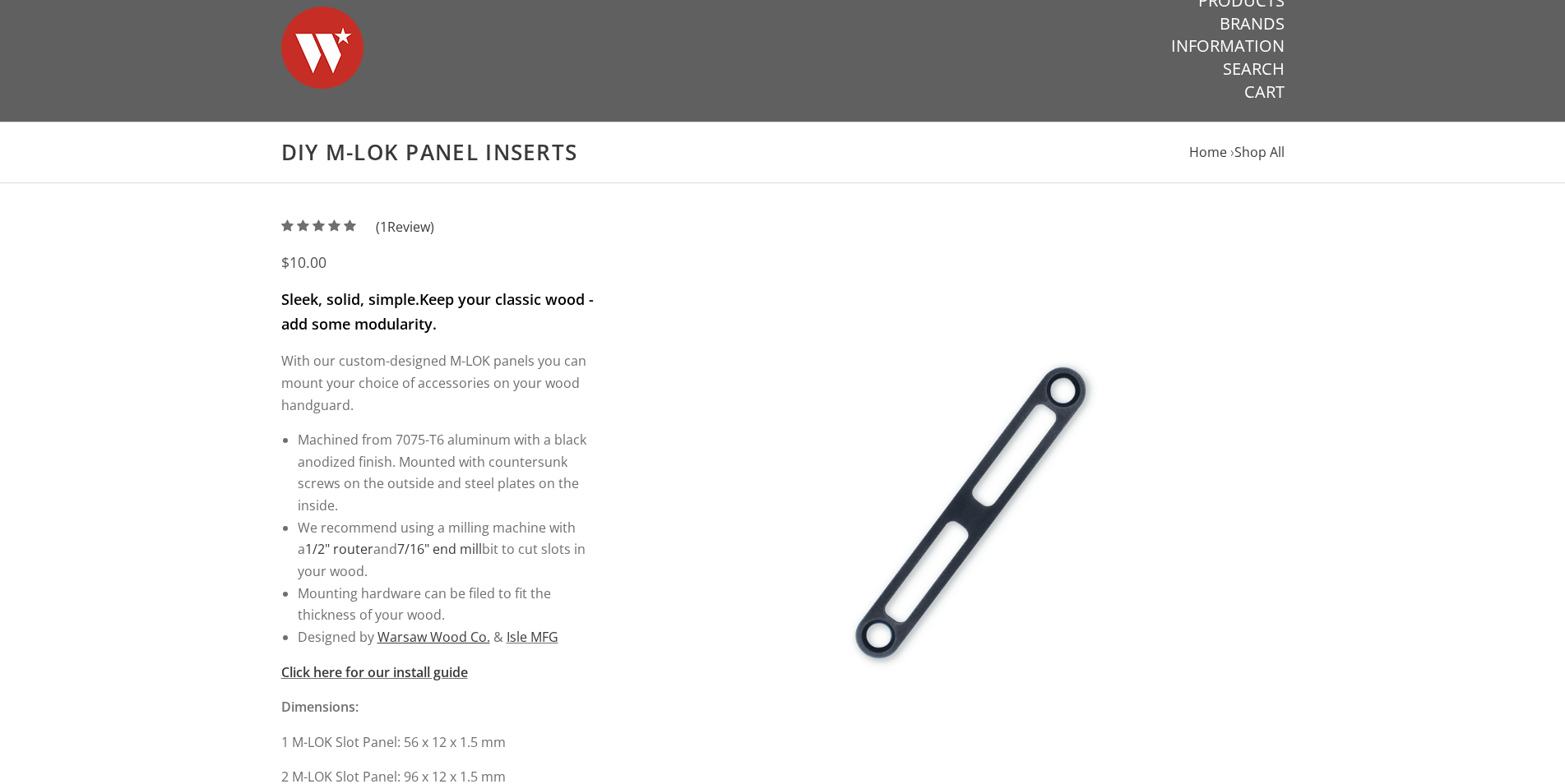
scroll to position [0, 0]
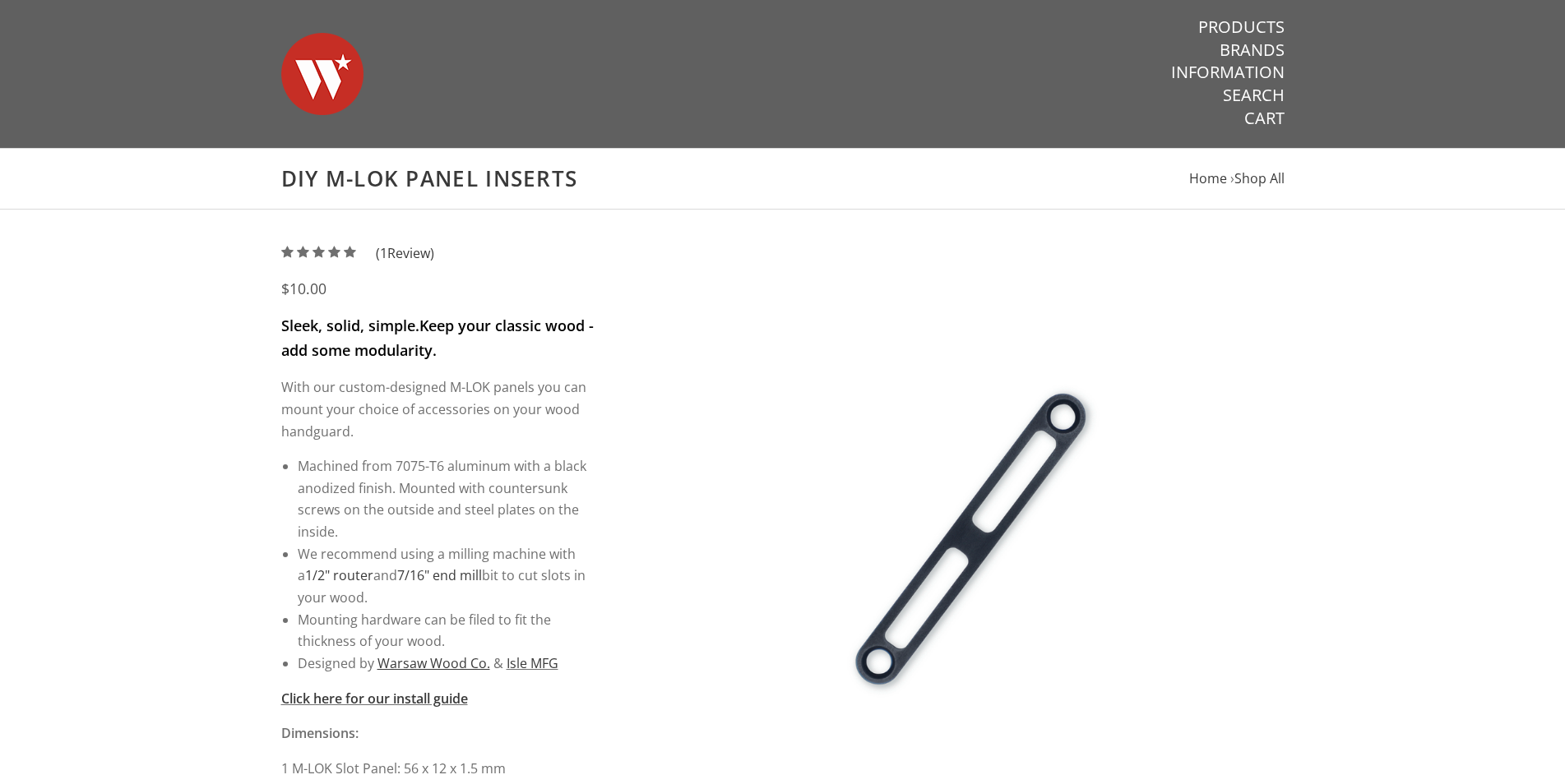
click at [925, 485] on img at bounding box center [984, 544] width 602 height 602
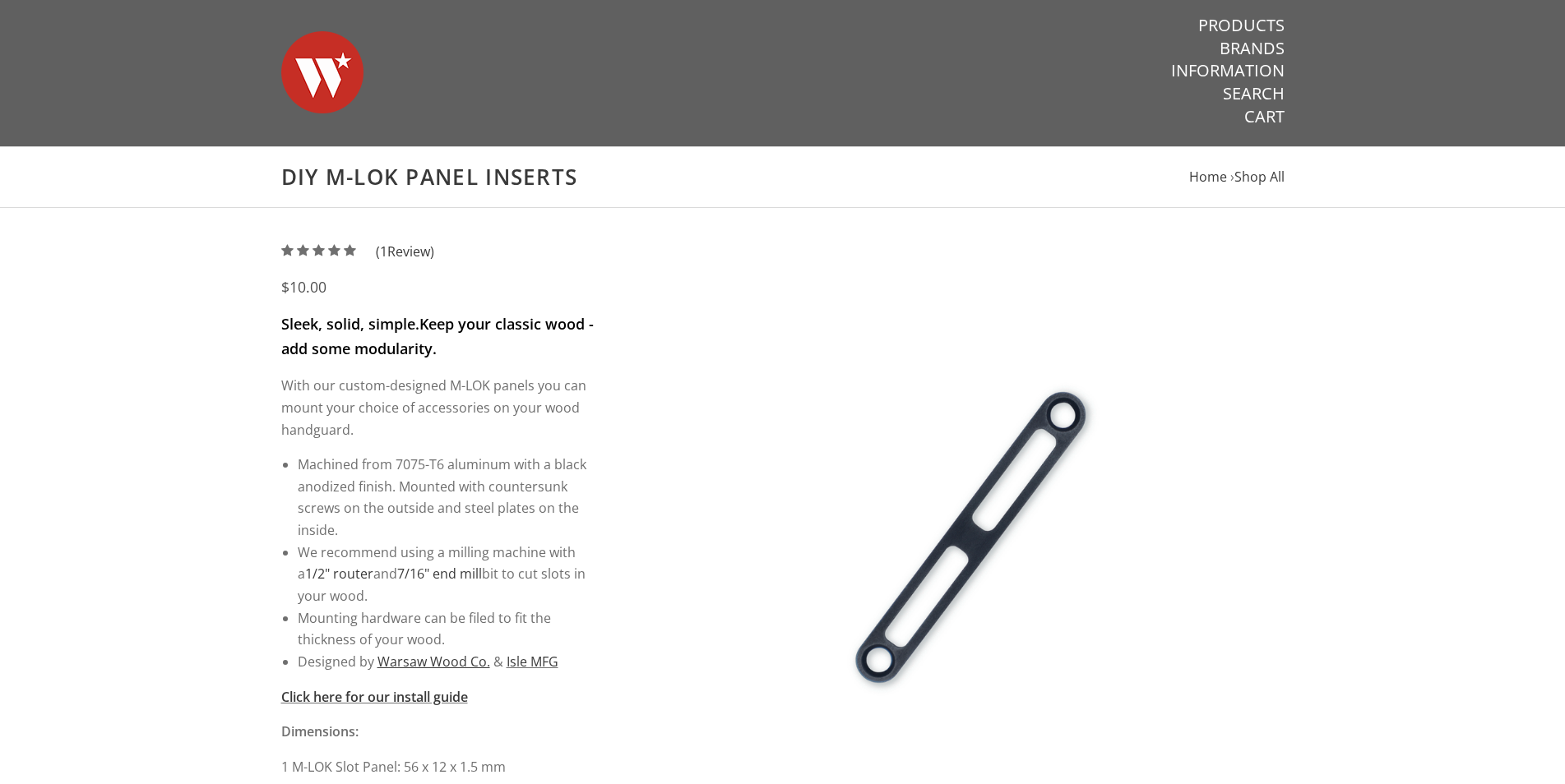
scroll to position [671, 0]
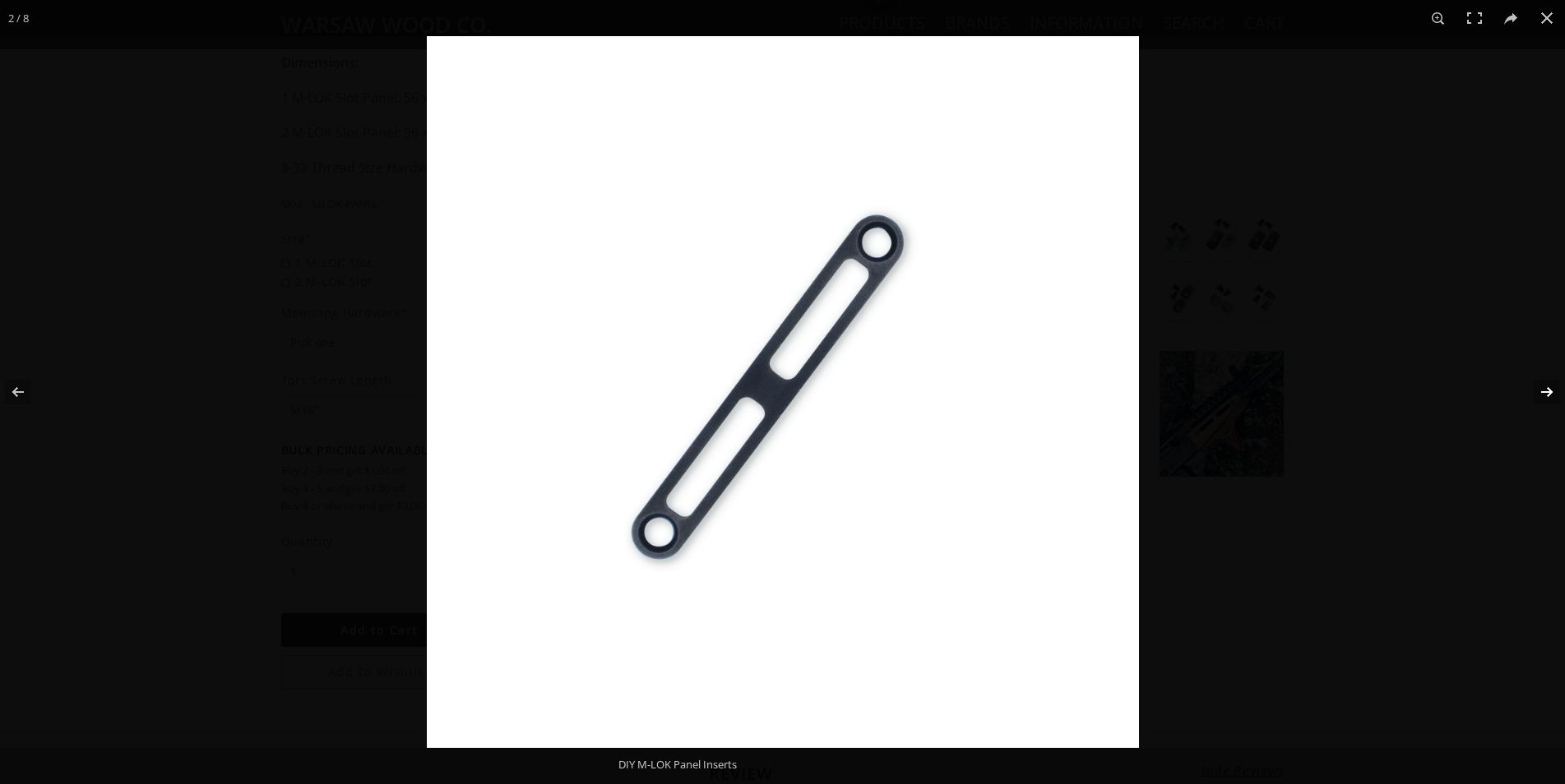
click at [1554, 397] on button at bounding box center [1536, 392] width 58 height 82
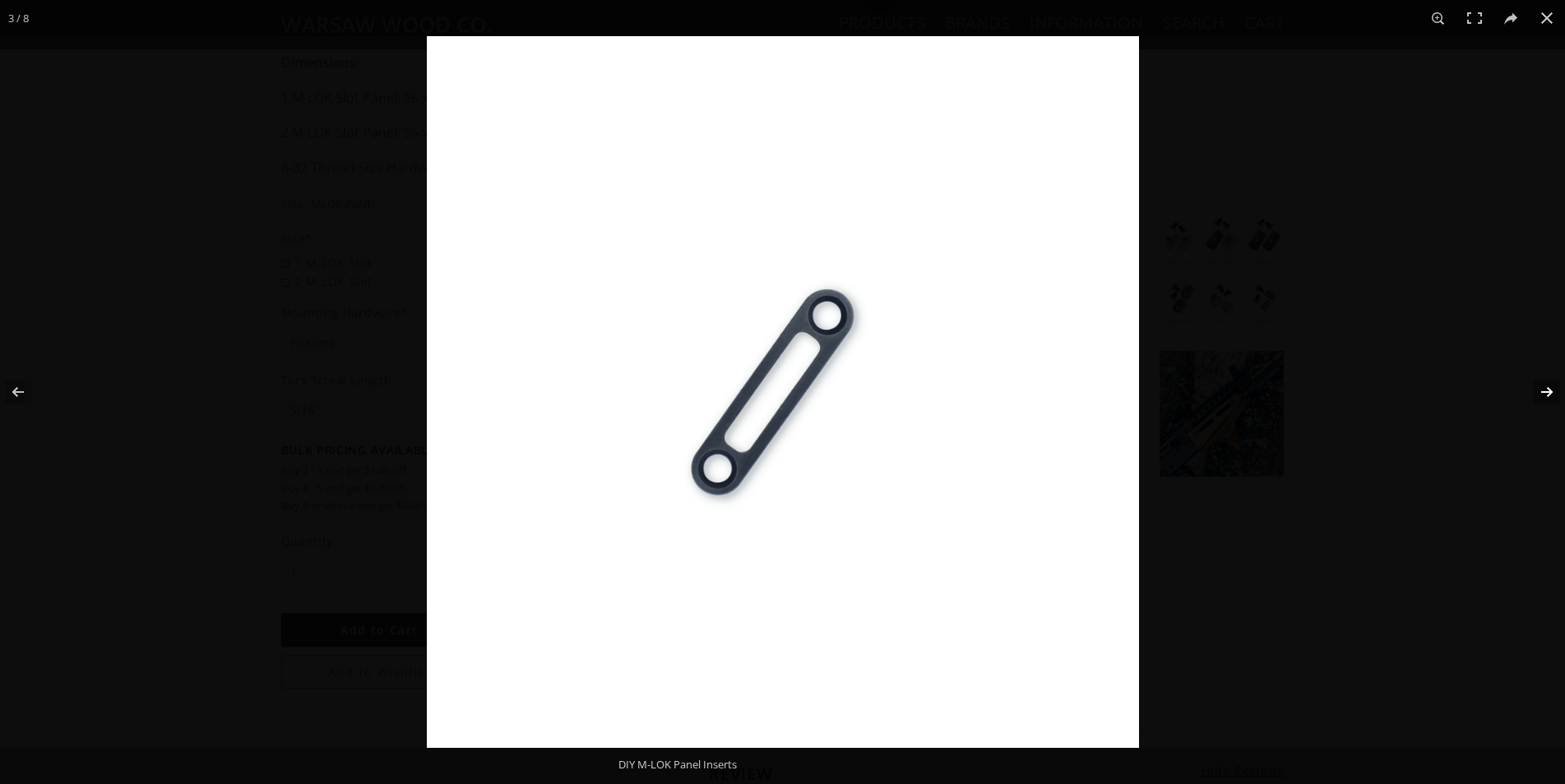
click at [1554, 397] on button at bounding box center [1536, 392] width 58 height 82
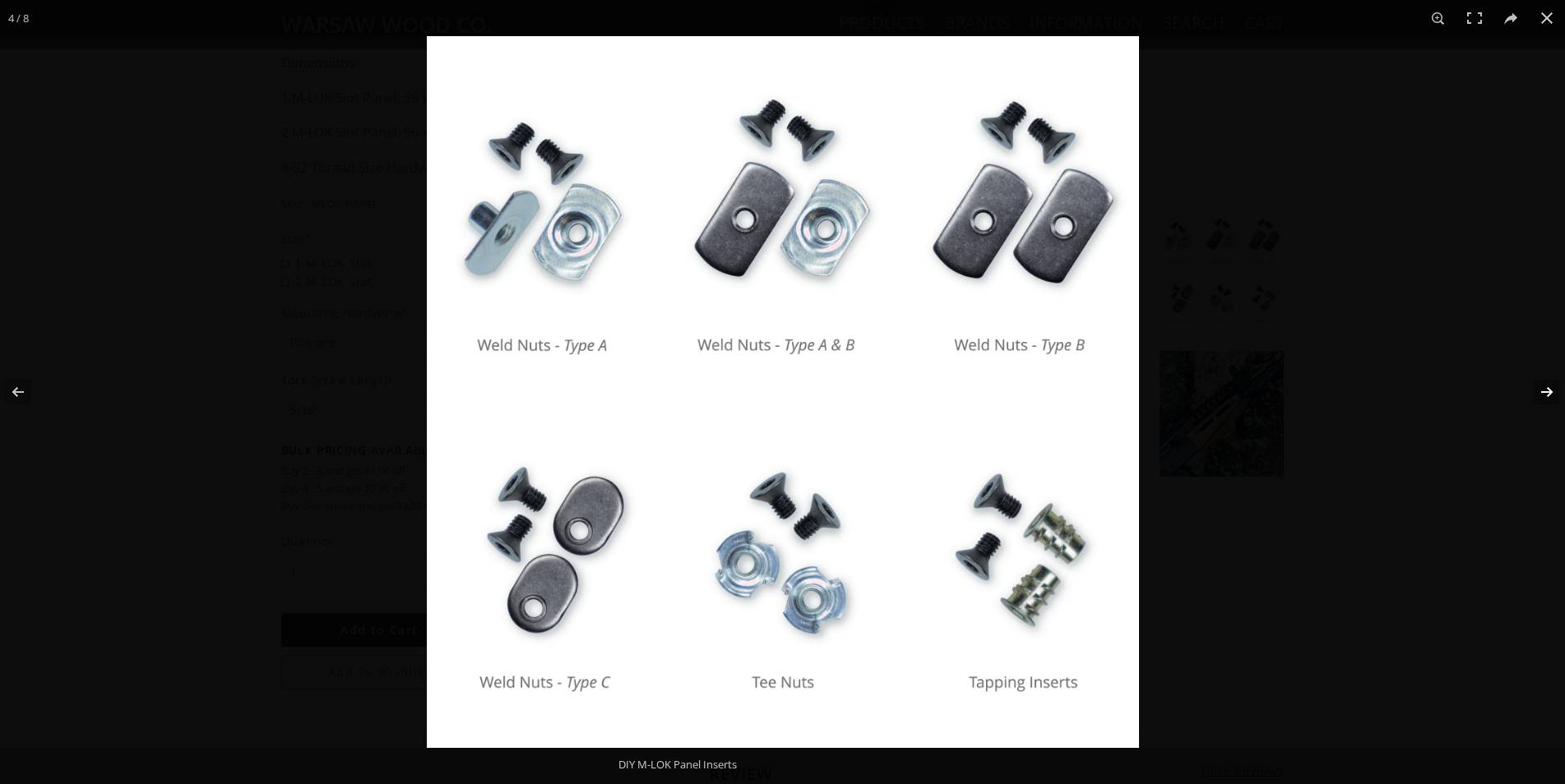
click at [1543, 389] on button at bounding box center [1536, 392] width 58 height 82
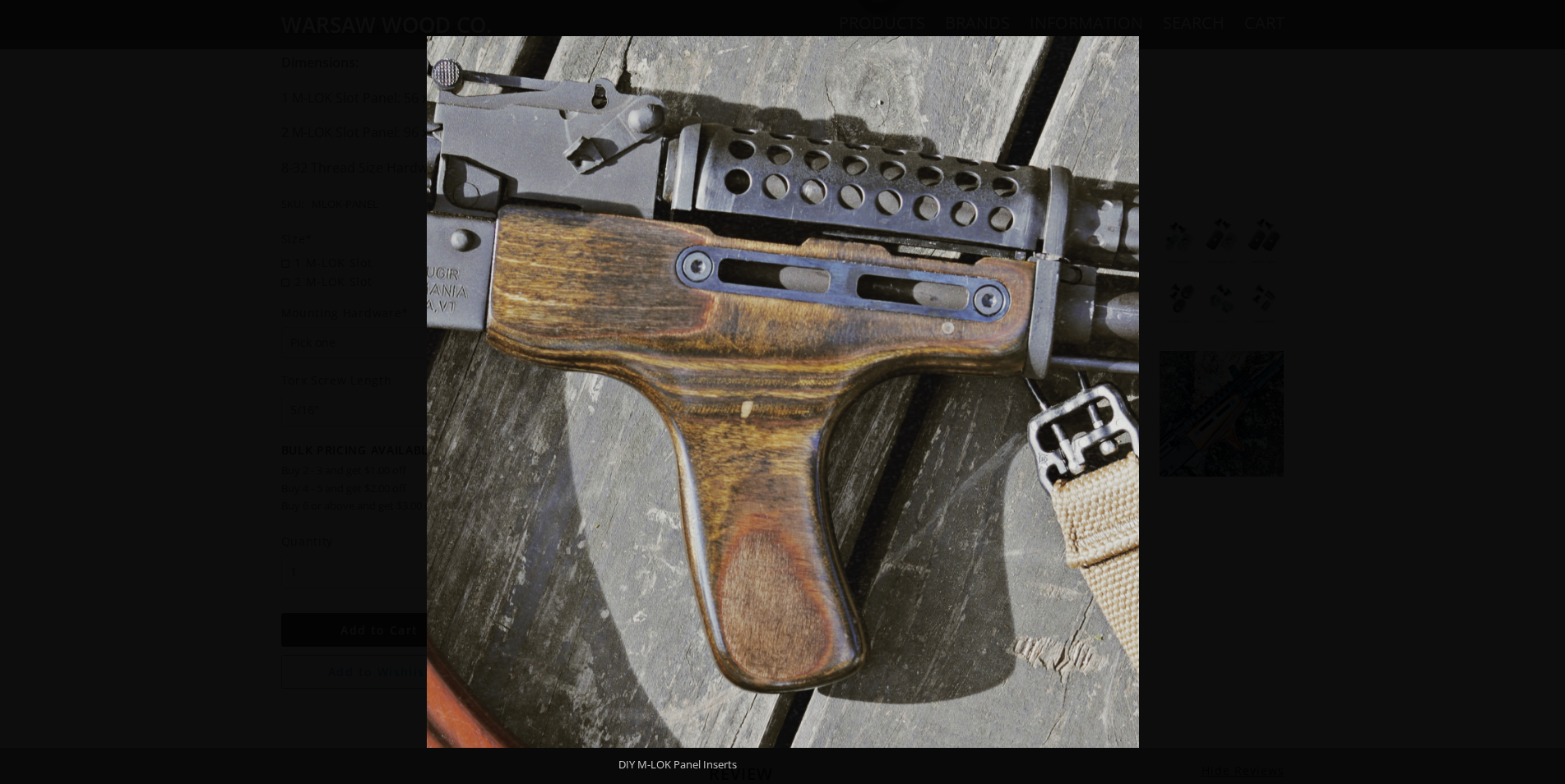
click at [1543, 389] on button at bounding box center [1536, 392] width 58 height 82
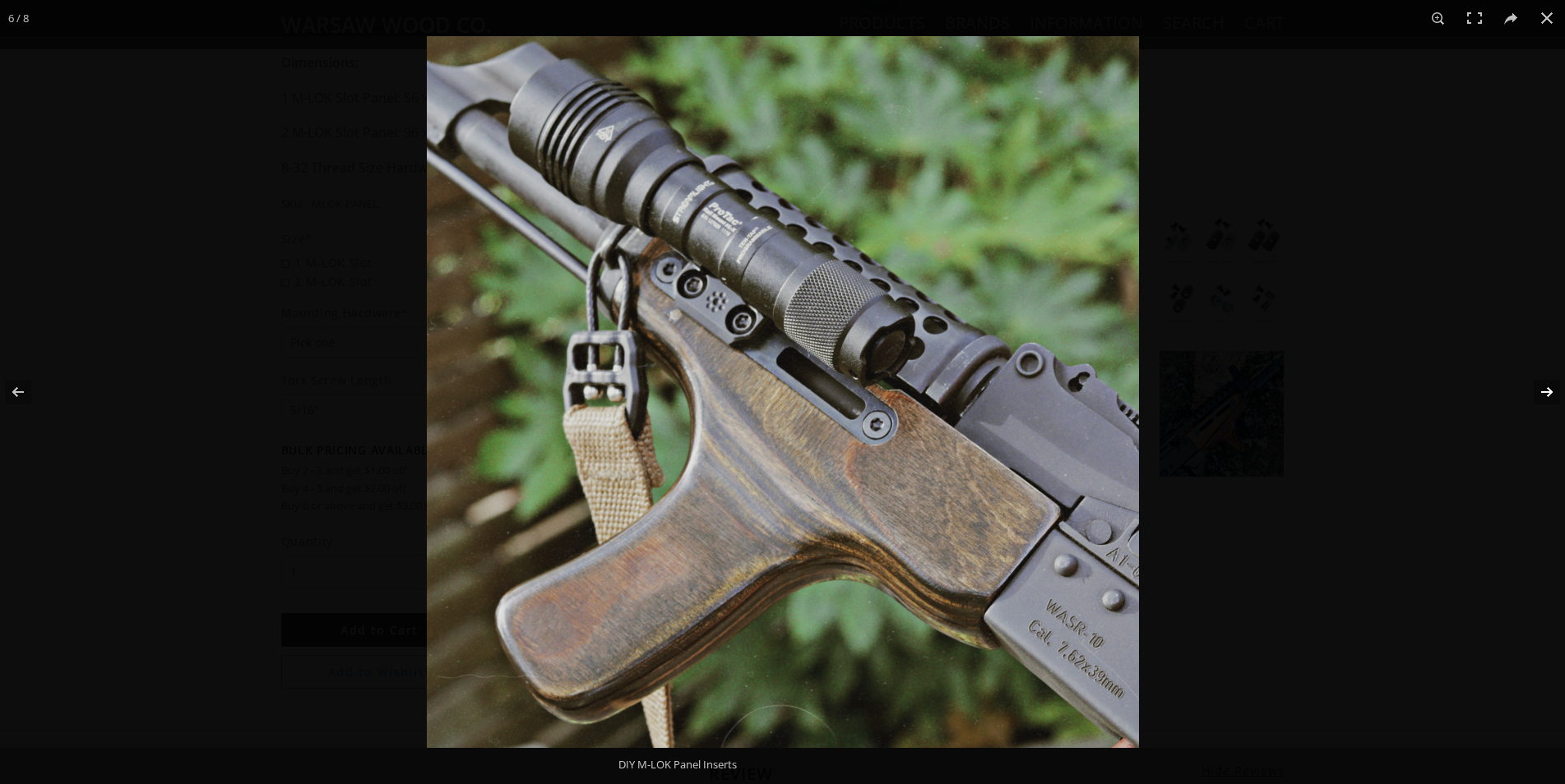
click at [1544, 389] on button at bounding box center [1536, 392] width 58 height 82
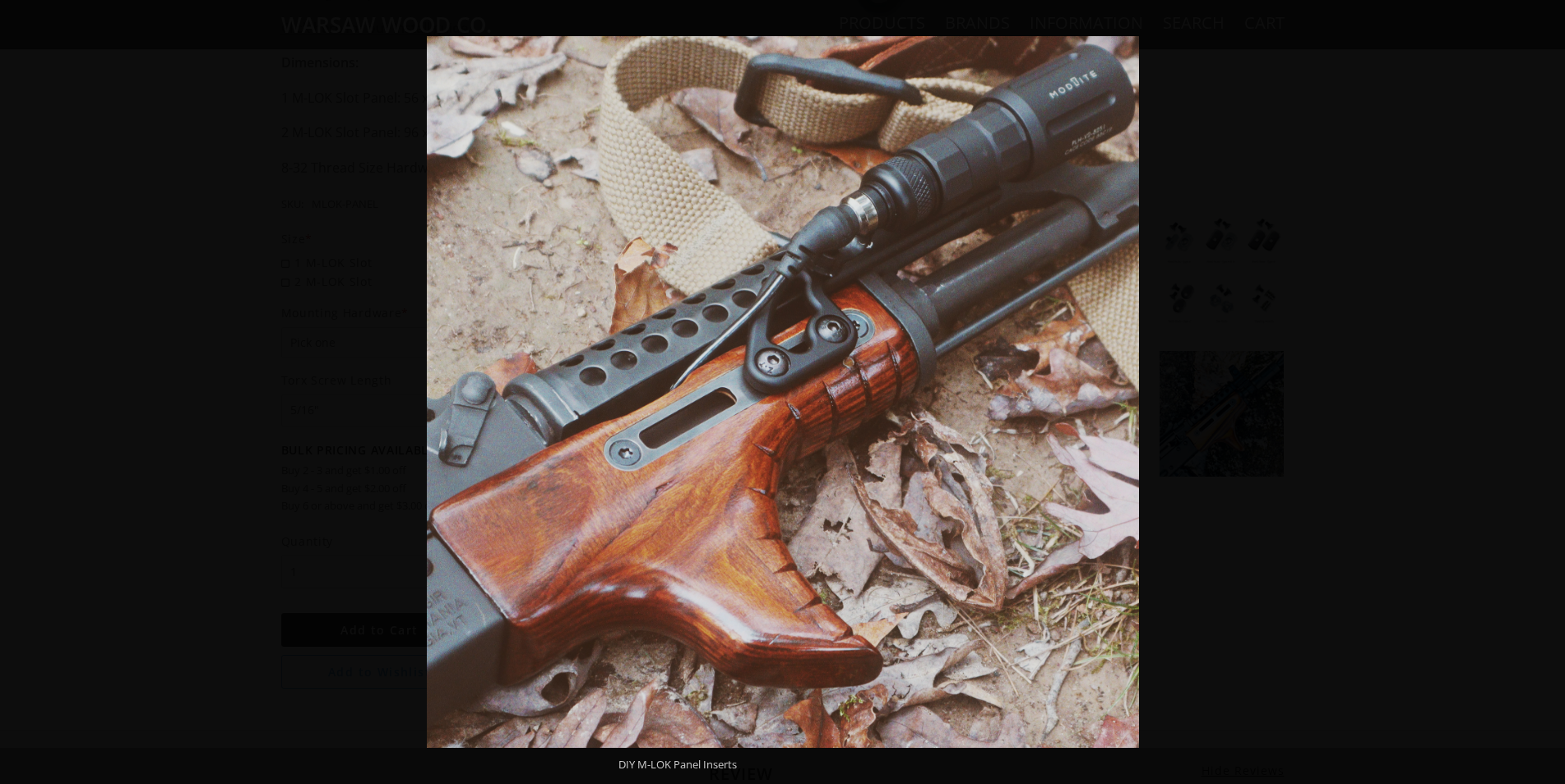
click at [1544, 389] on button at bounding box center [1536, 392] width 58 height 82
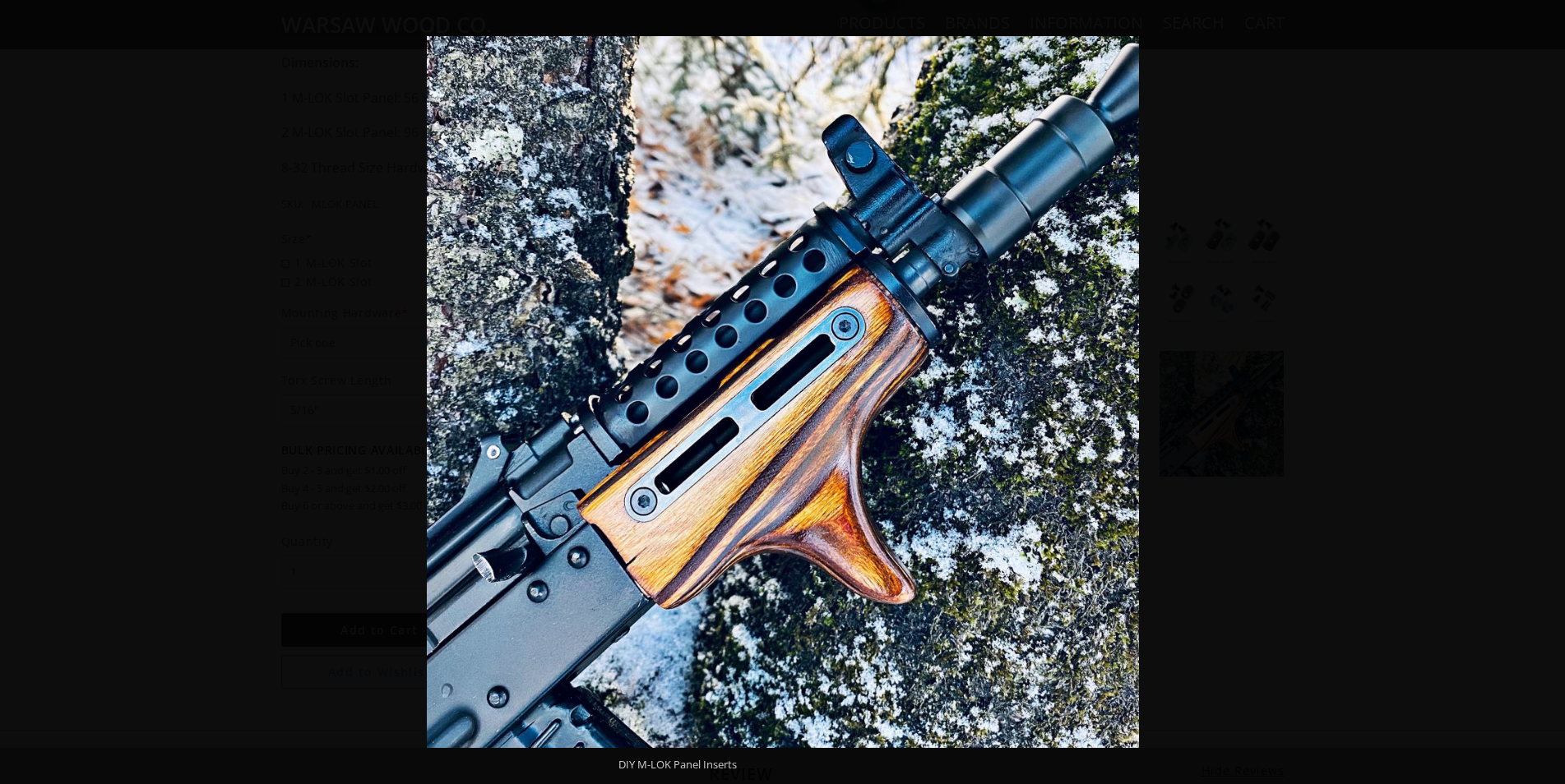
click at [1544, 389] on button at bounding box center [1536, 392] width 58 height 82
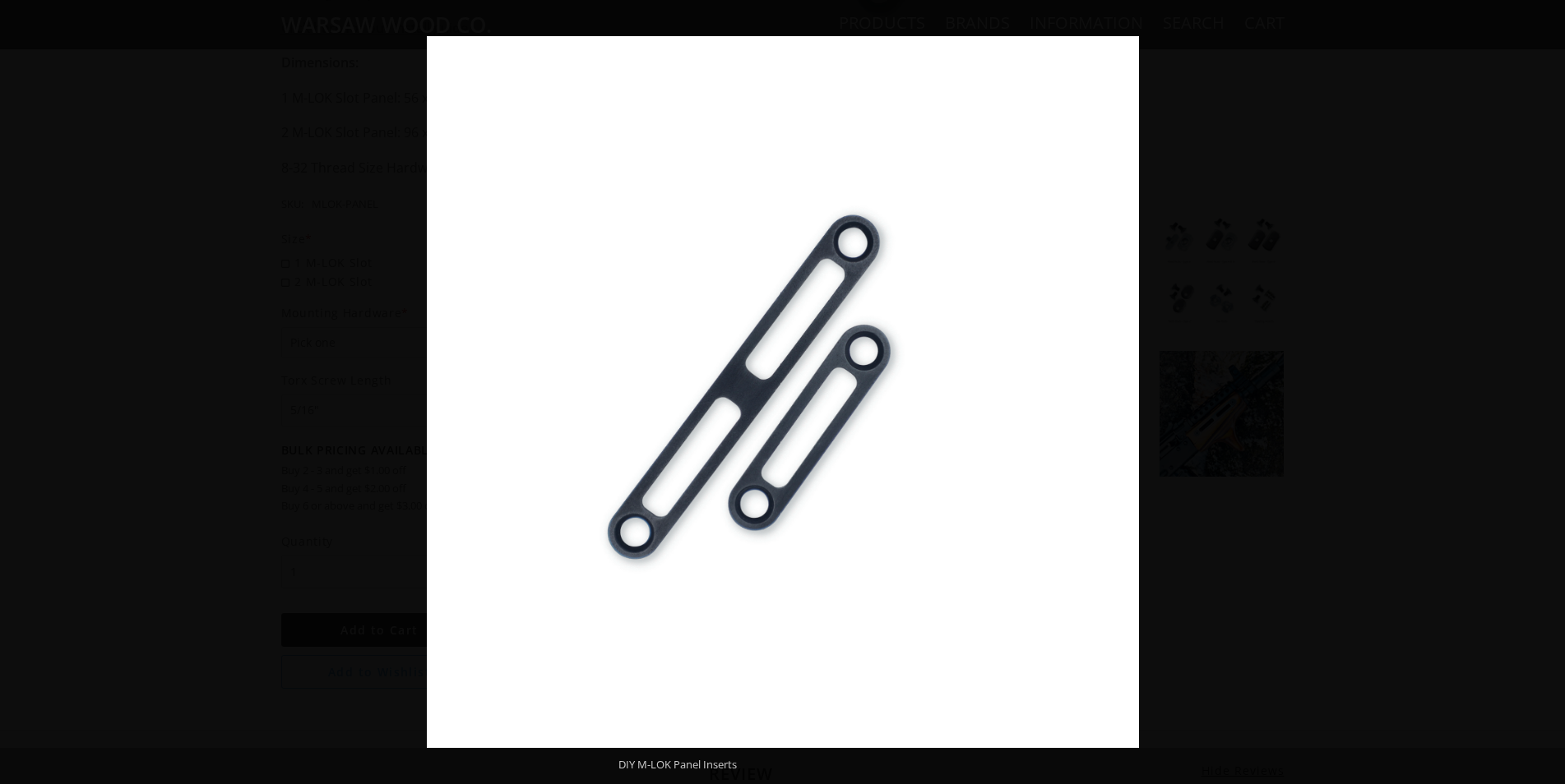
click at [1544, 389] on button at bounding box center [1536, 392] width 58 height 82
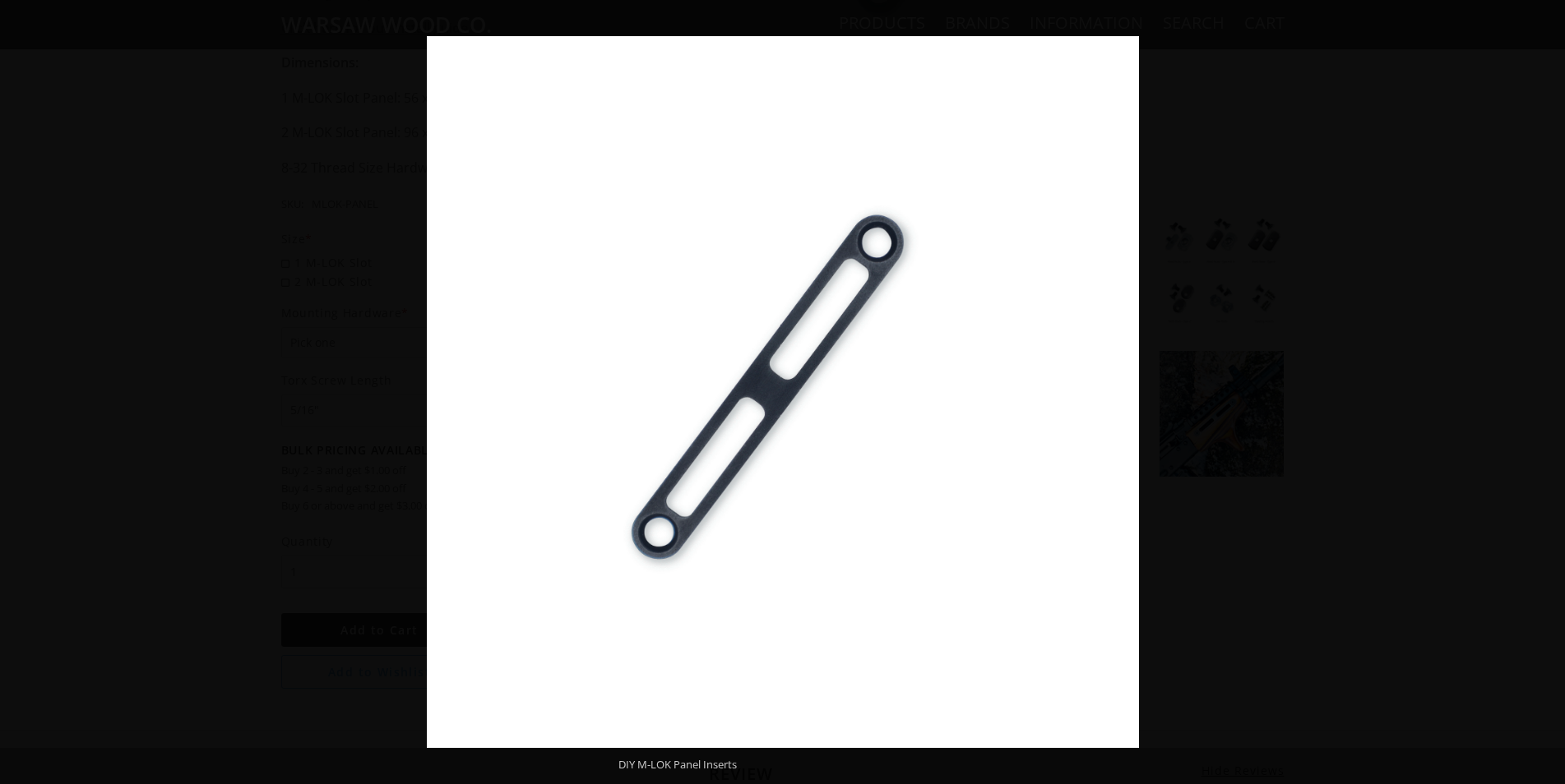
click at [1544, 389] on button at bounding box center [1536, 392] width 58 height 82
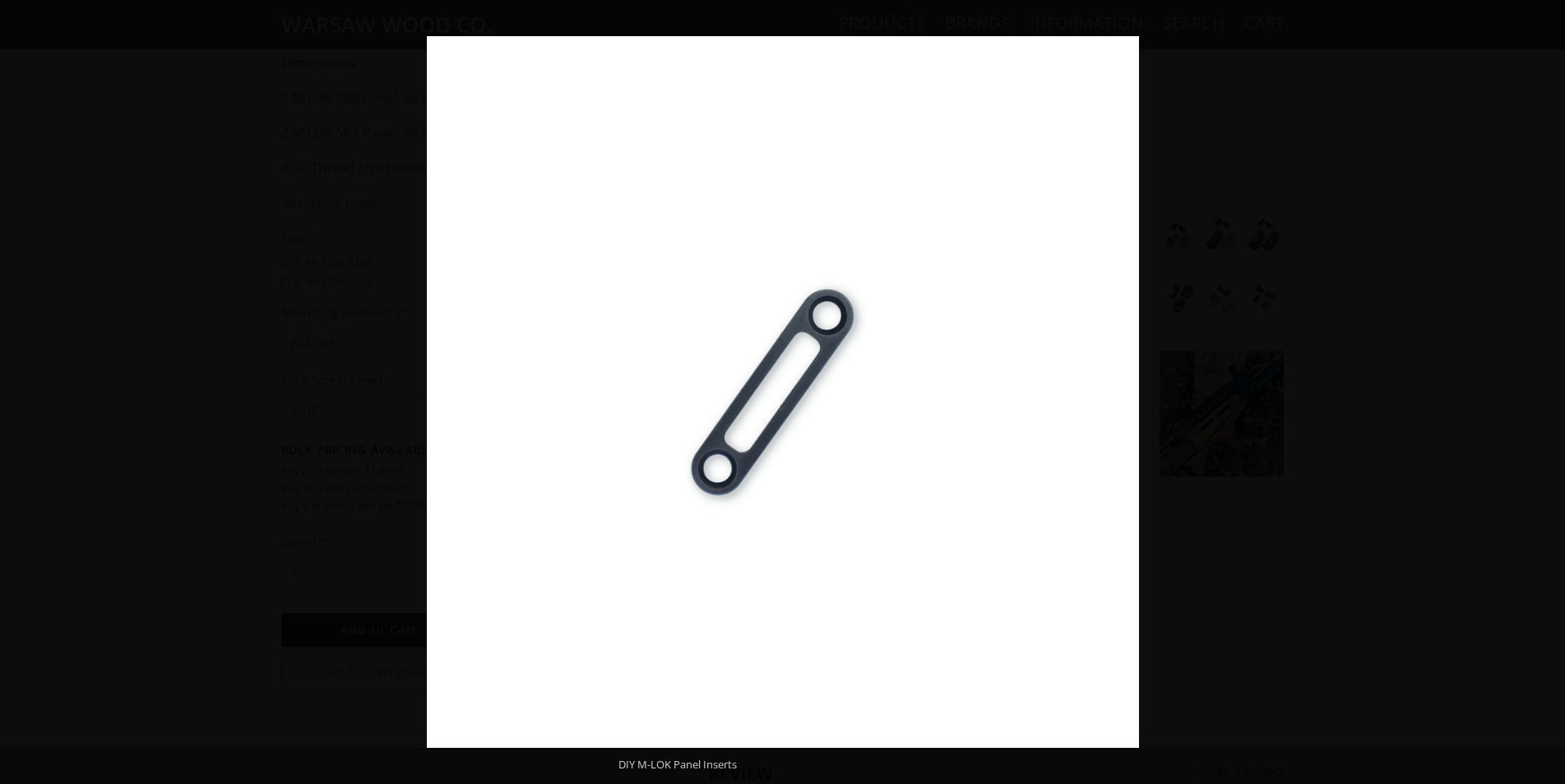
click at [1544, 389] on button at bounding box center [1536, 392] width 58 height 82
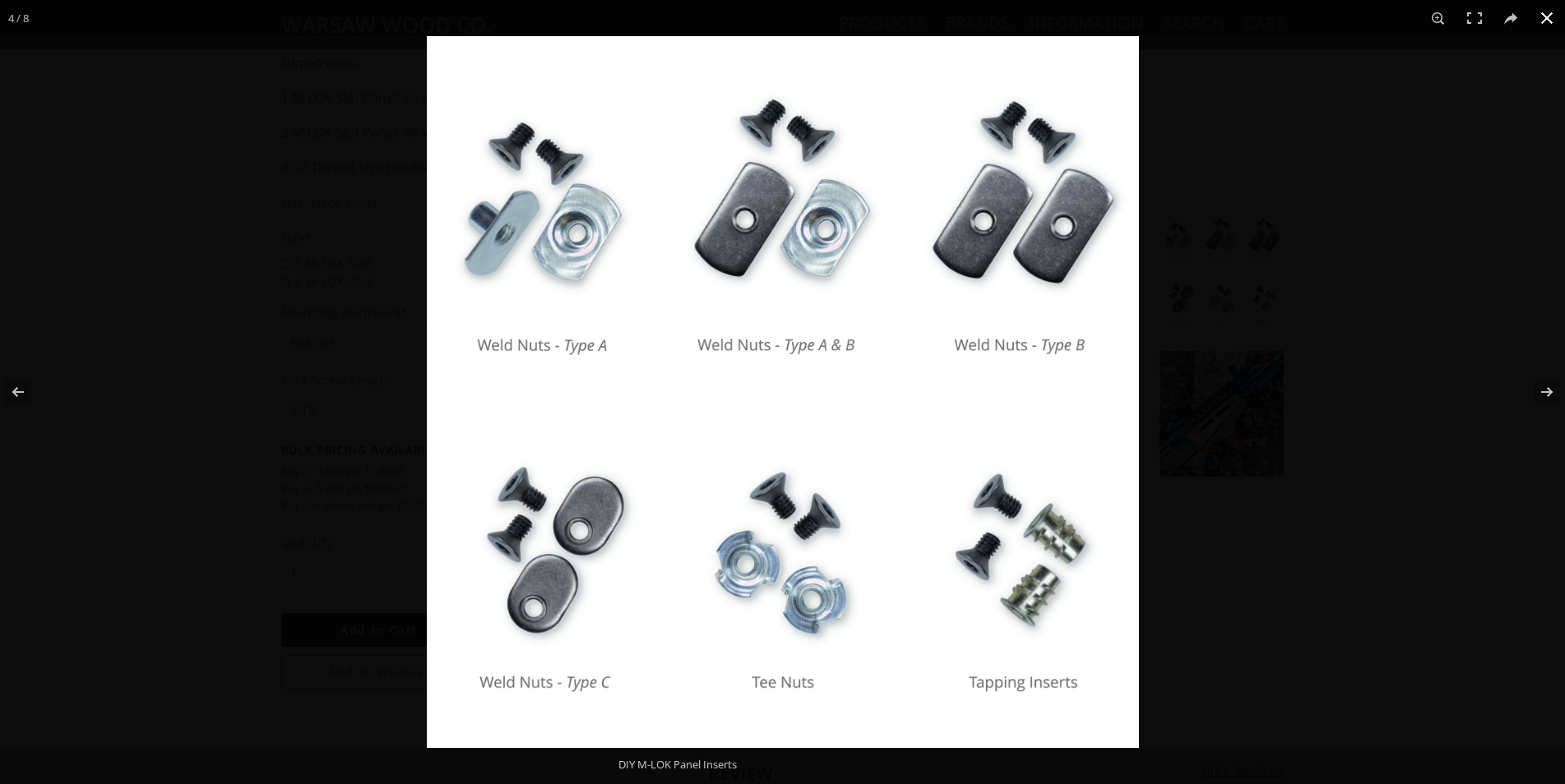
click at [1555, 21] on button at bounding box center [1546, 18] width 36 height 36
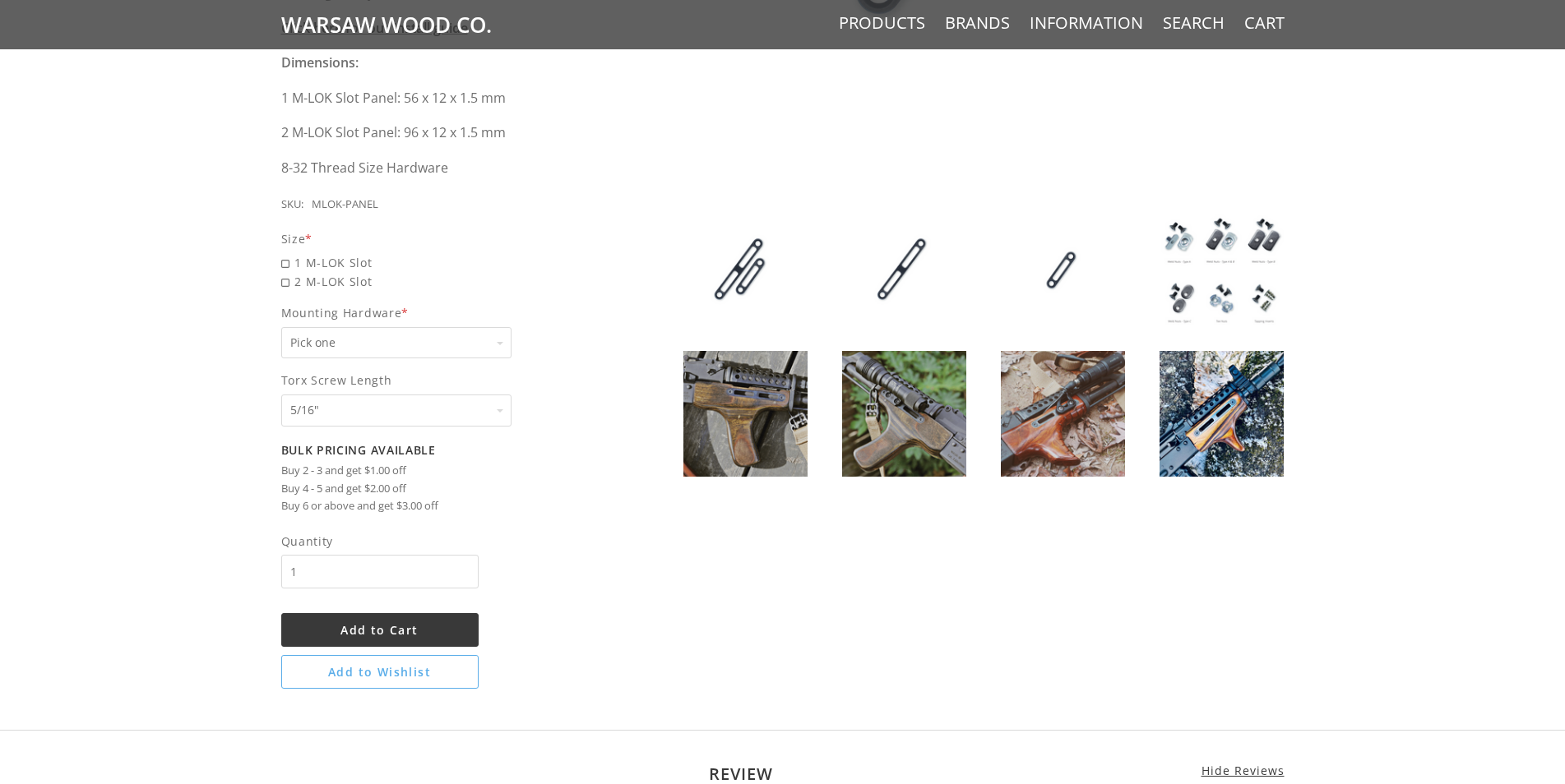
click at [281, 327] on select "Pick one None Weld Nuts - Type A & Torx Screws +$1 Weld Nuts - Type A + B & Tor…" at bounding box center [396, 343] width 230 height 32
click at [395, 332] on select "Pick one None Weld Nuts - Type A & Torx Screws +$1 Weld Nuts - Type A + B & Tor…" at bounding box center [396, 343] width 230 height 32
click at [320, 282] on span "2 M-LOK Slot" at bounding box center [438, 282] width 315 height 19
click at [320, 273] on input "2 M-LOK Slot" at bounding box center [396, 272] width 230 height 1
radio input "true"
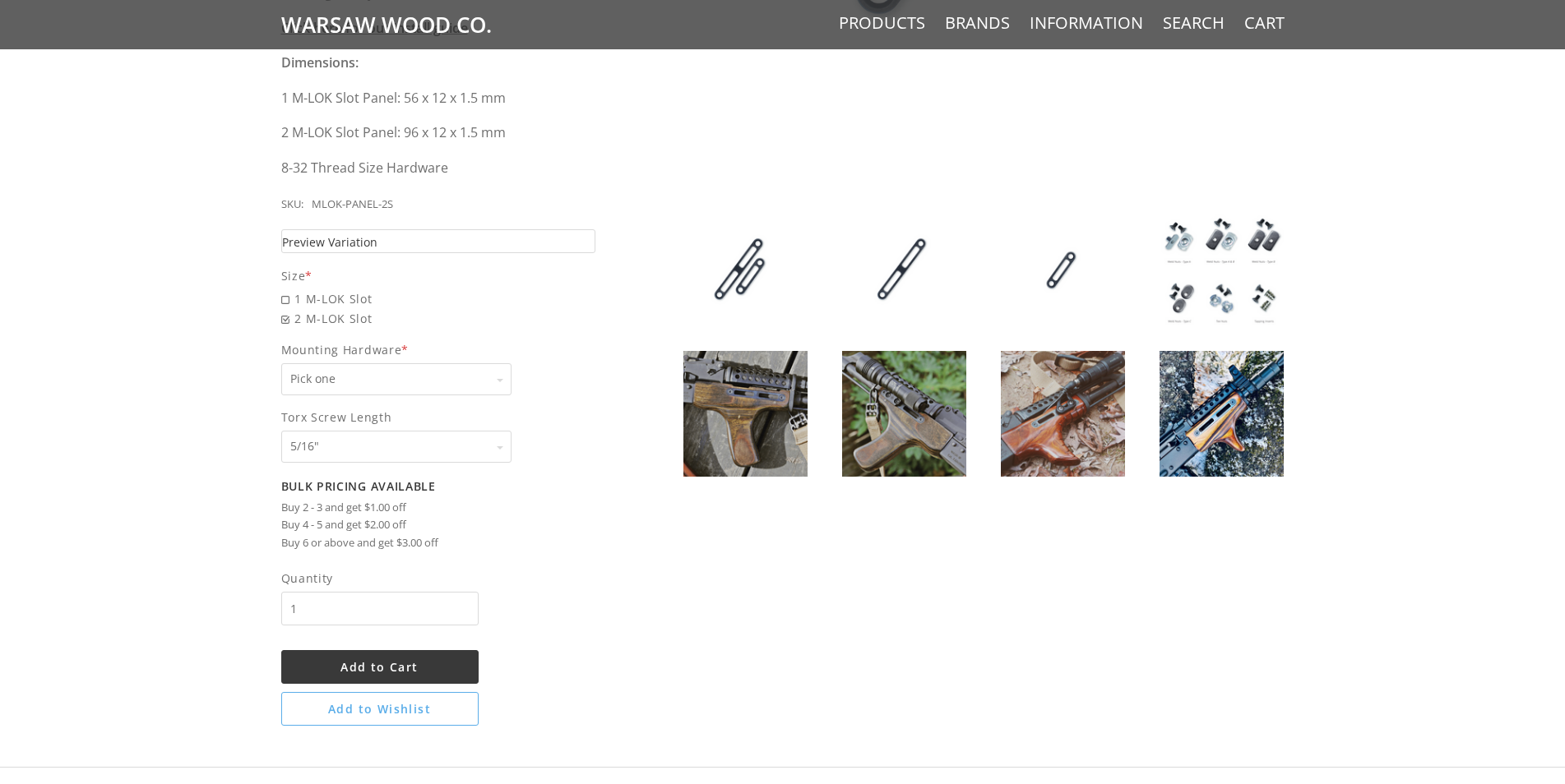
click at [410, 237] on link "Preview Variation" at bounding box center [438, 241] width 315 height 24
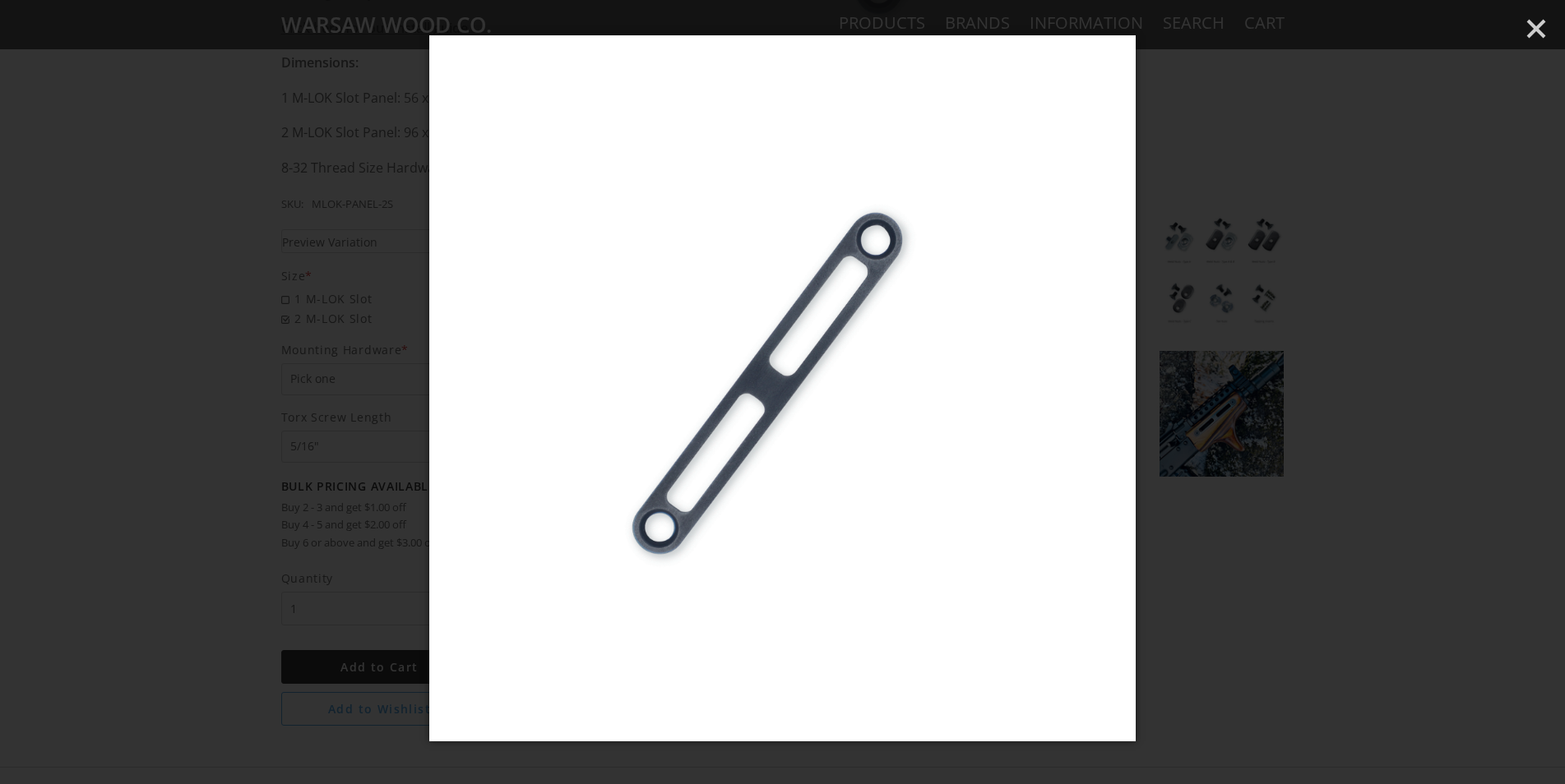
click at [1321, 411] on div at bounding box center [782, 392] width 1565 height 784
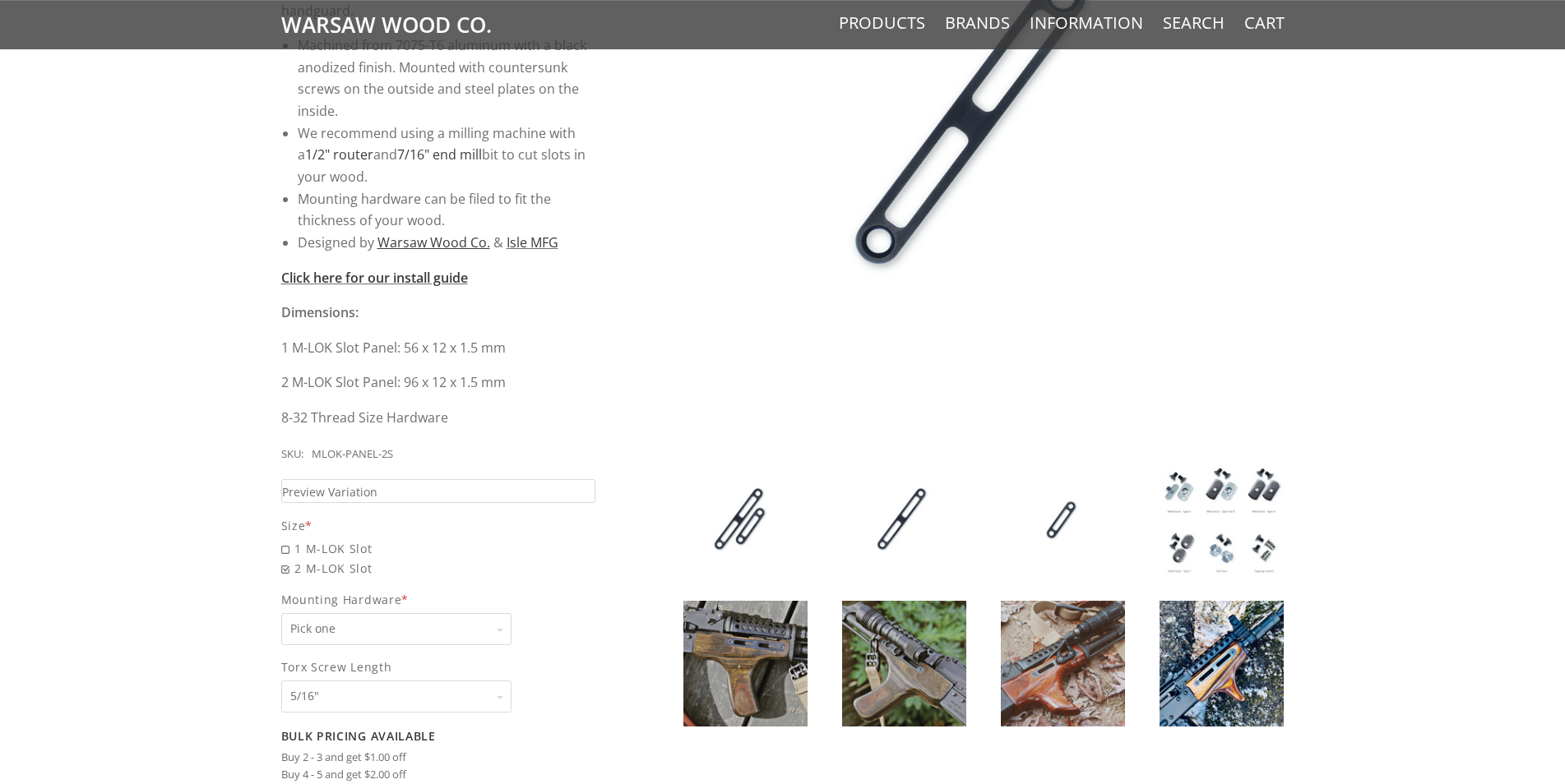
scroll to position [336, 0]
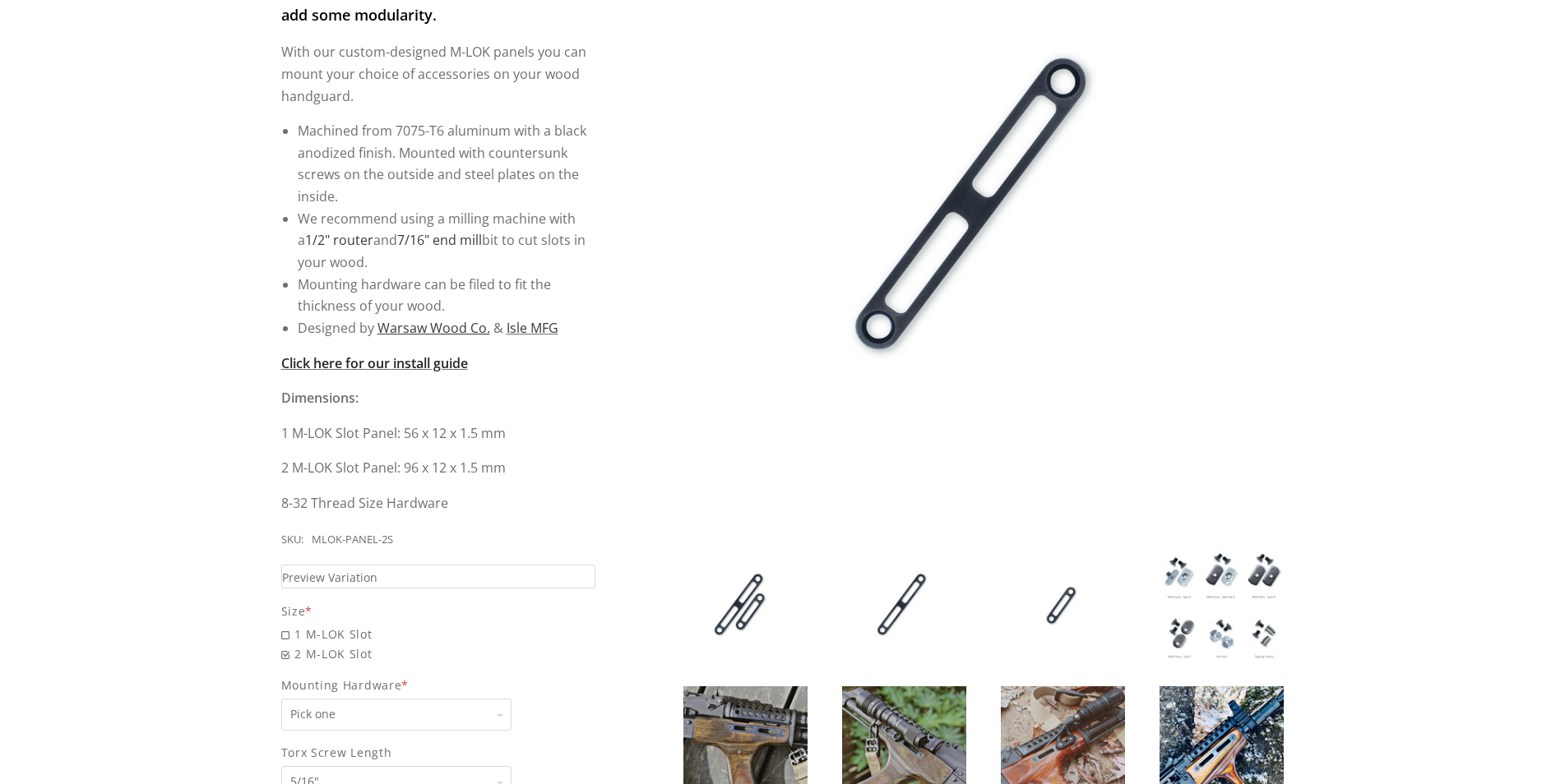
click at [424, 364] on strong "Click here for our install guide" at bounding box center [374, 363] width 187 height 18
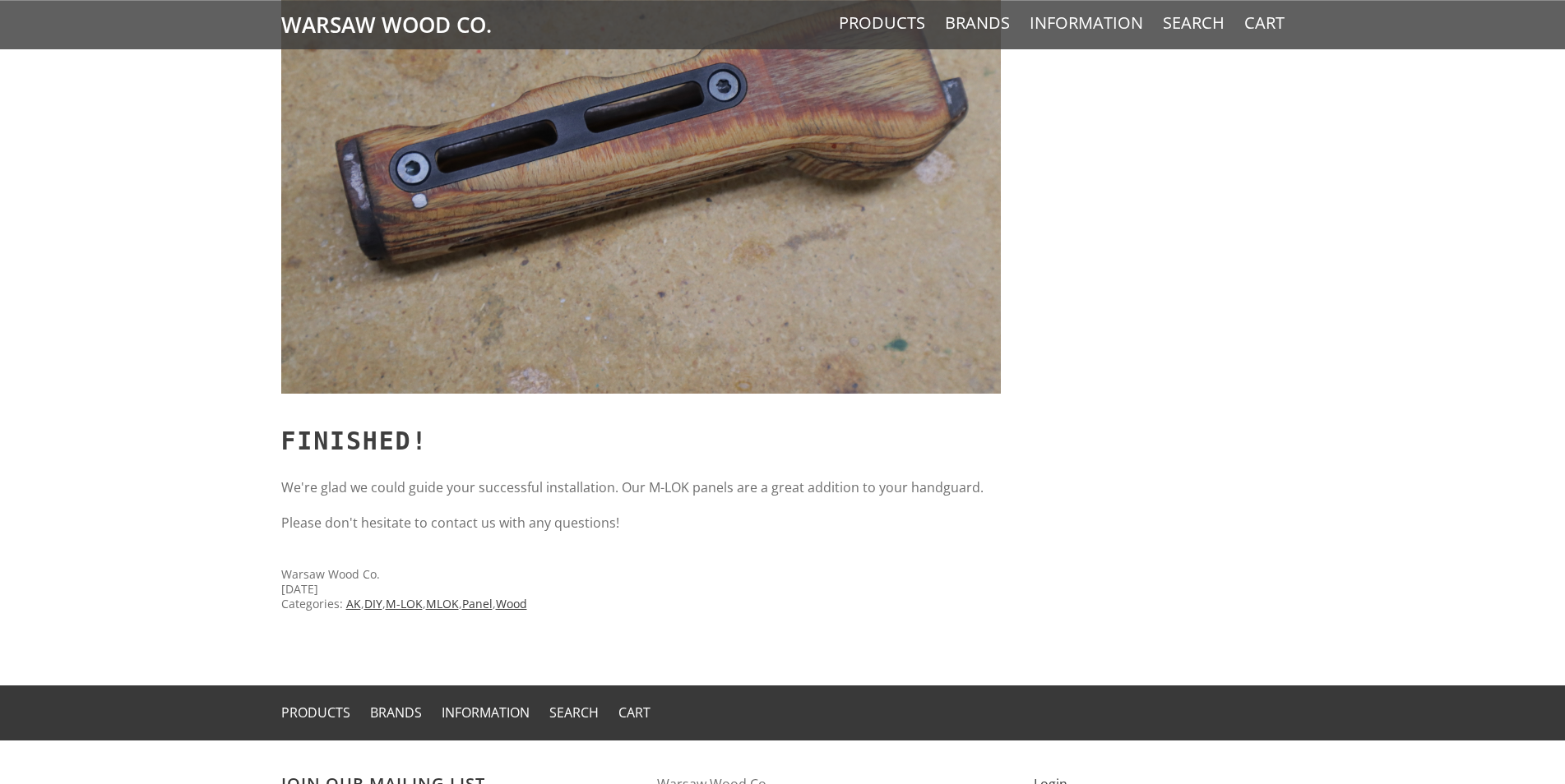
scroll to position [11907, 0]
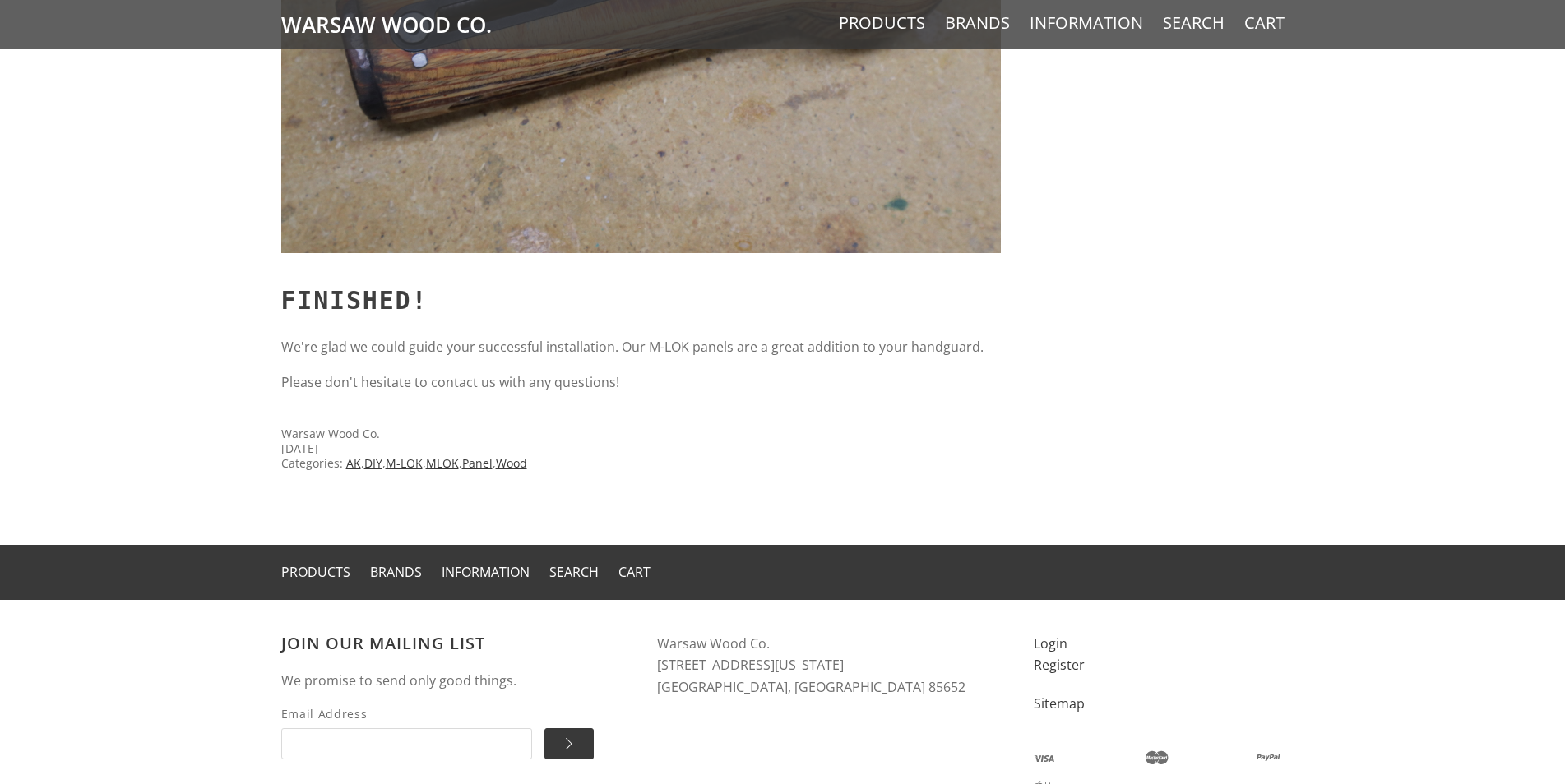
click at [324, 739] on input "Email Address" at bounding box center [406, 743] width 250 height 31
click at [363, 743] on input "Email Address" at bounding box center [406, 743] width 250 height 31
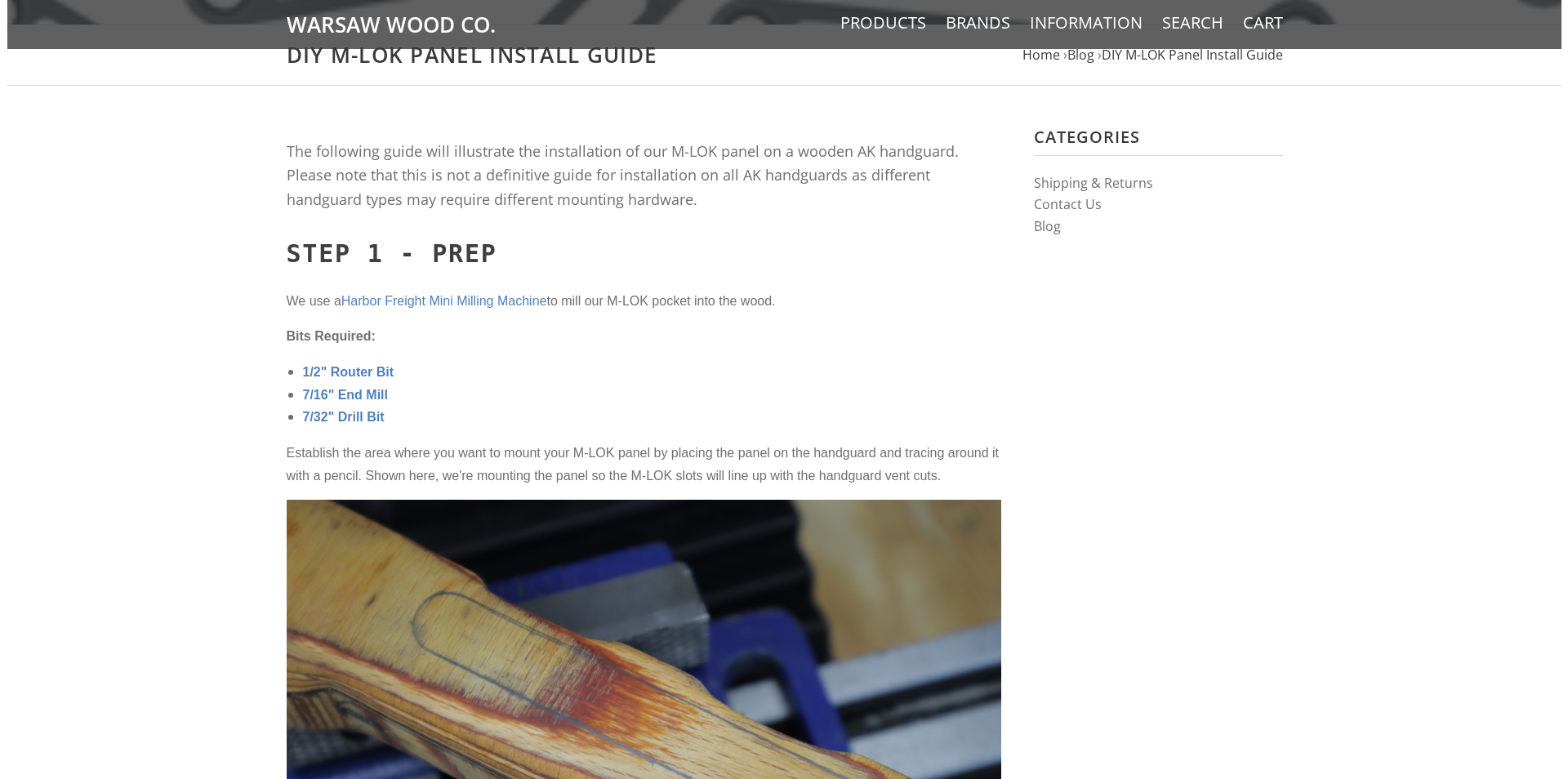
scroll to position [0, 0]
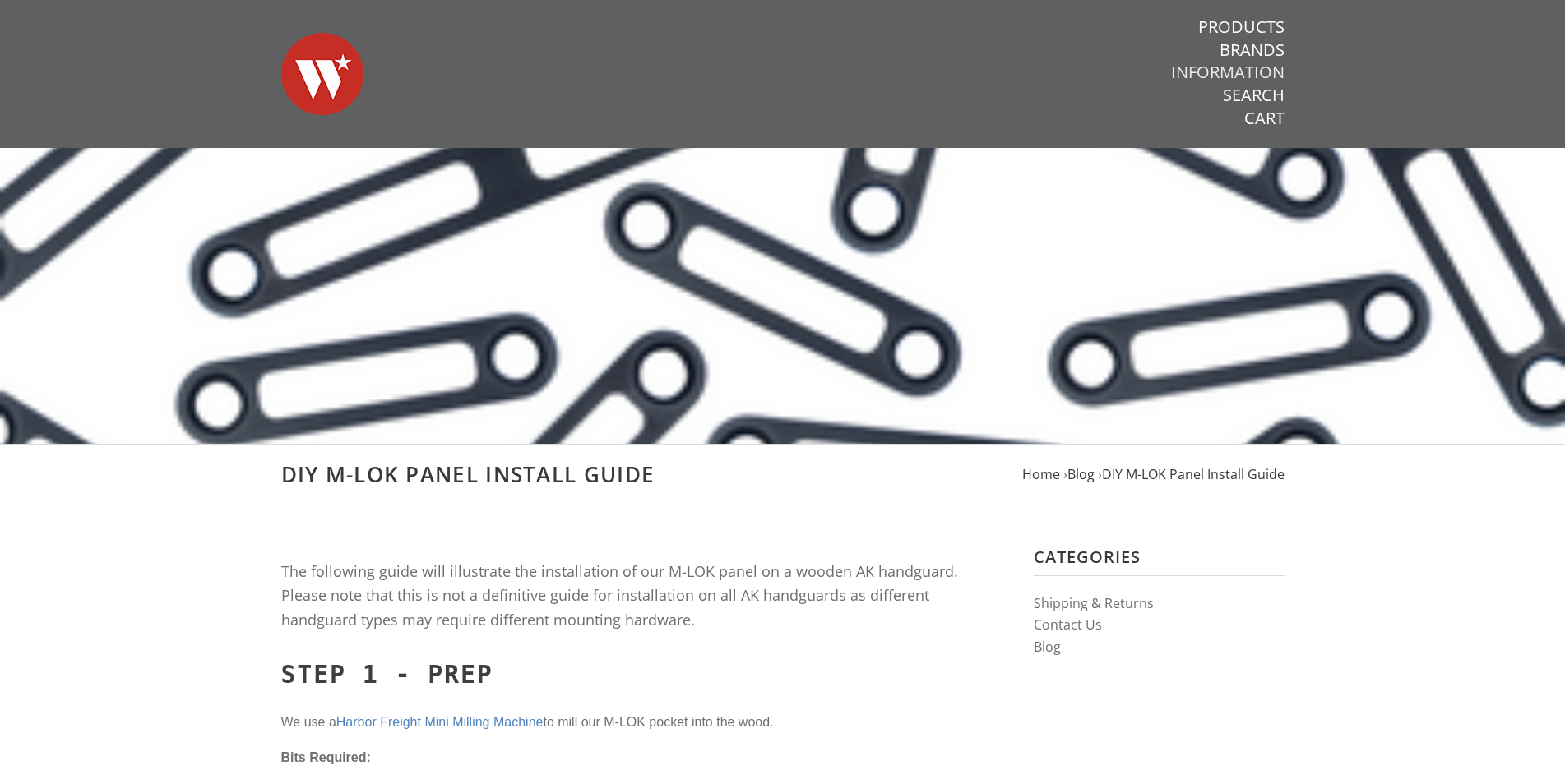
click at [1202, 74] on link "Information" at bounding box center [1227, 72] width 113 height 21
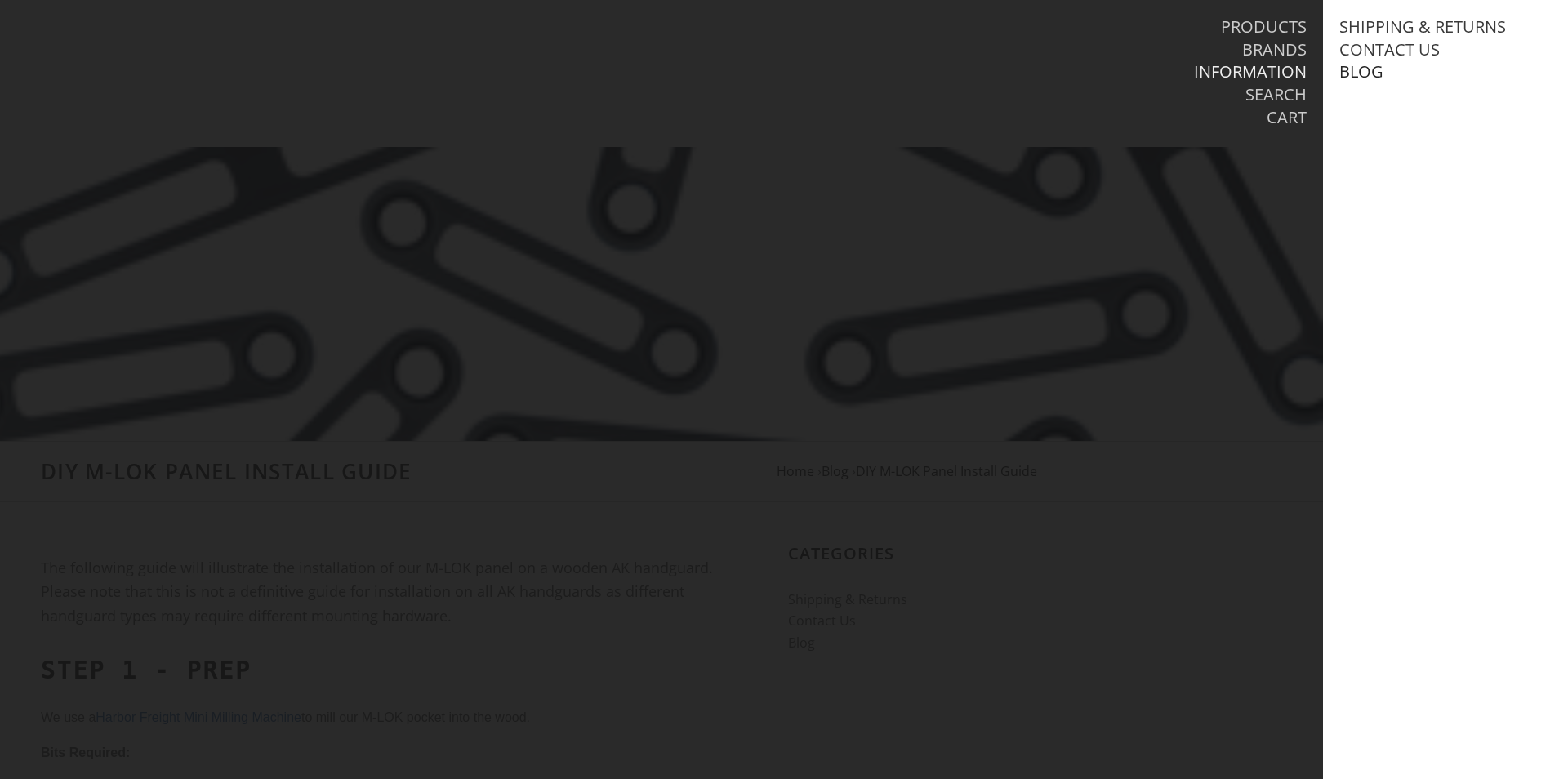
click at [1366, 74] on link "Blog" at bounding box center [1361, 71] width 44 height 21
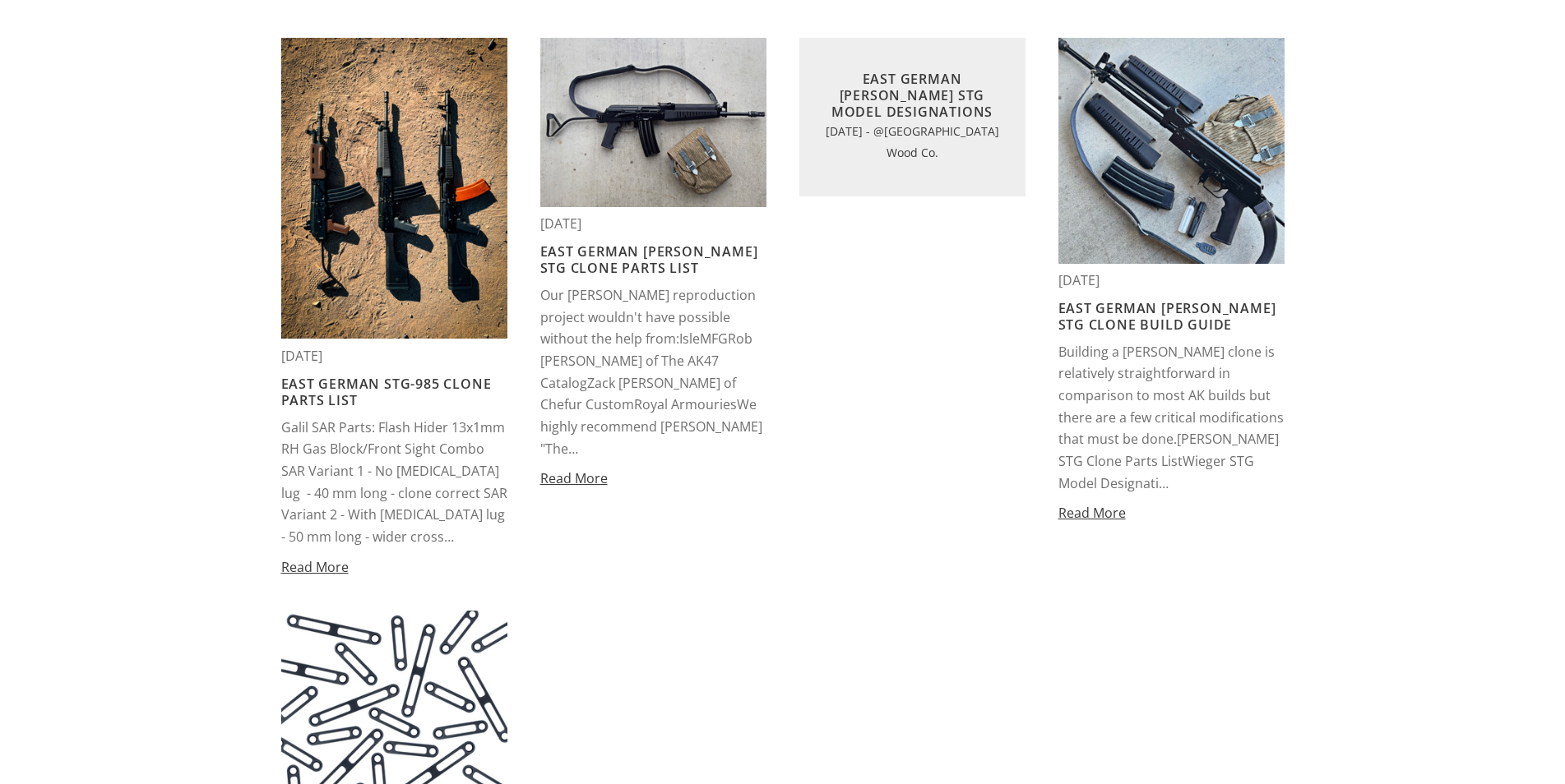
scroll to position [84, 0]
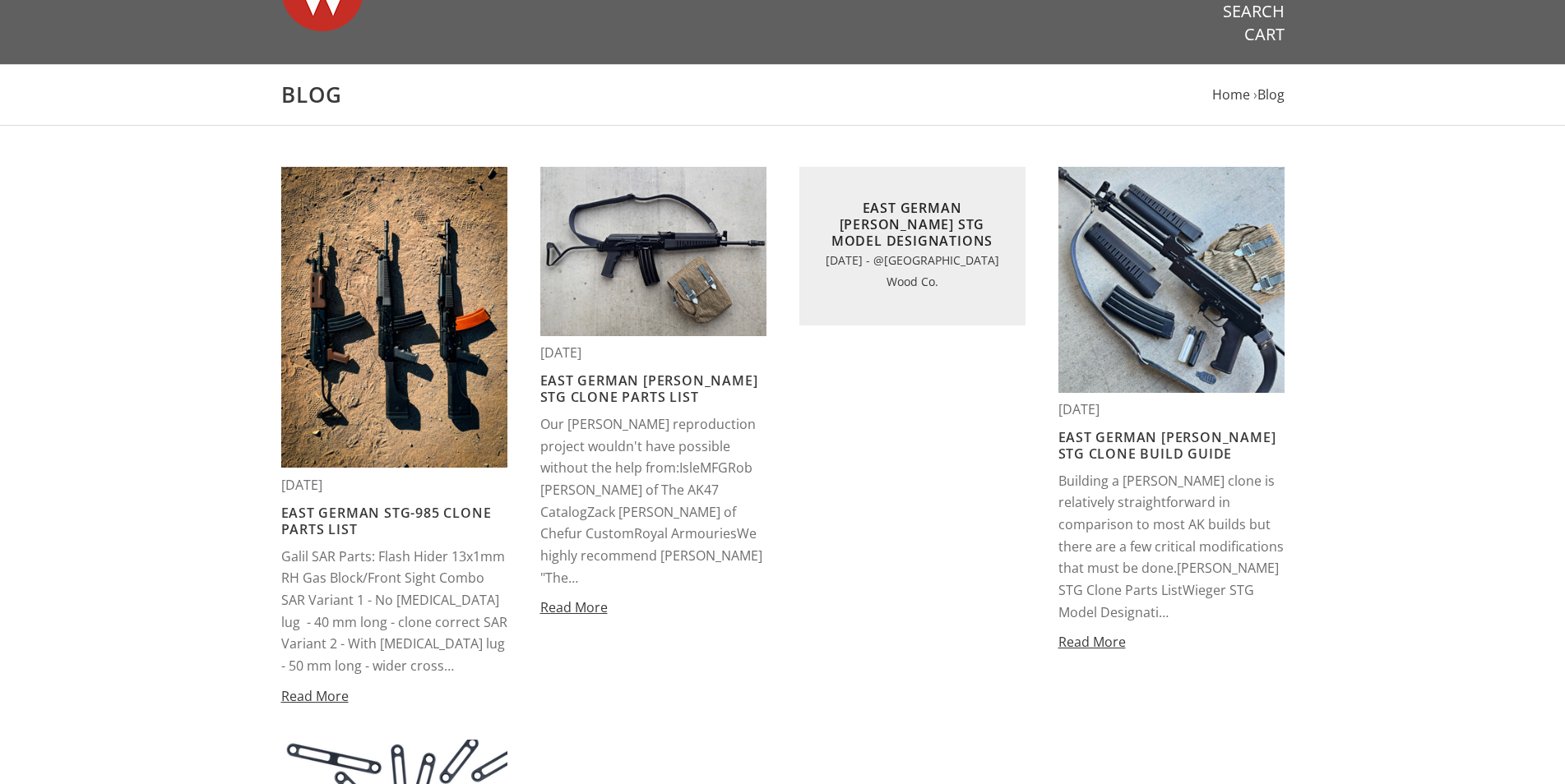
click at [887, 217] on link "East German [PERSON_NAME] STG Model Designations" at bounding box center [912, 224] width 162 height 51
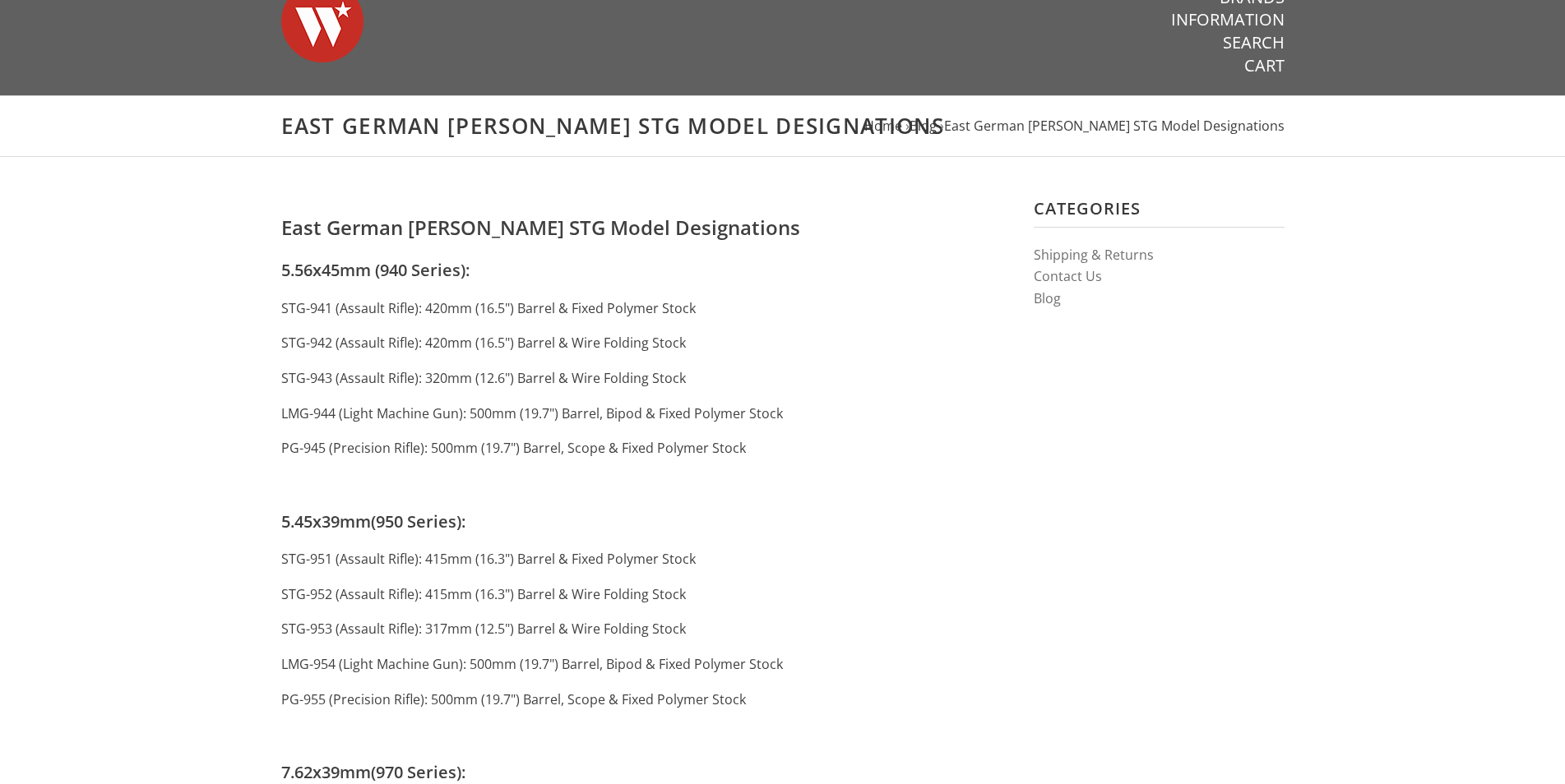
scroll to position [671, 0]
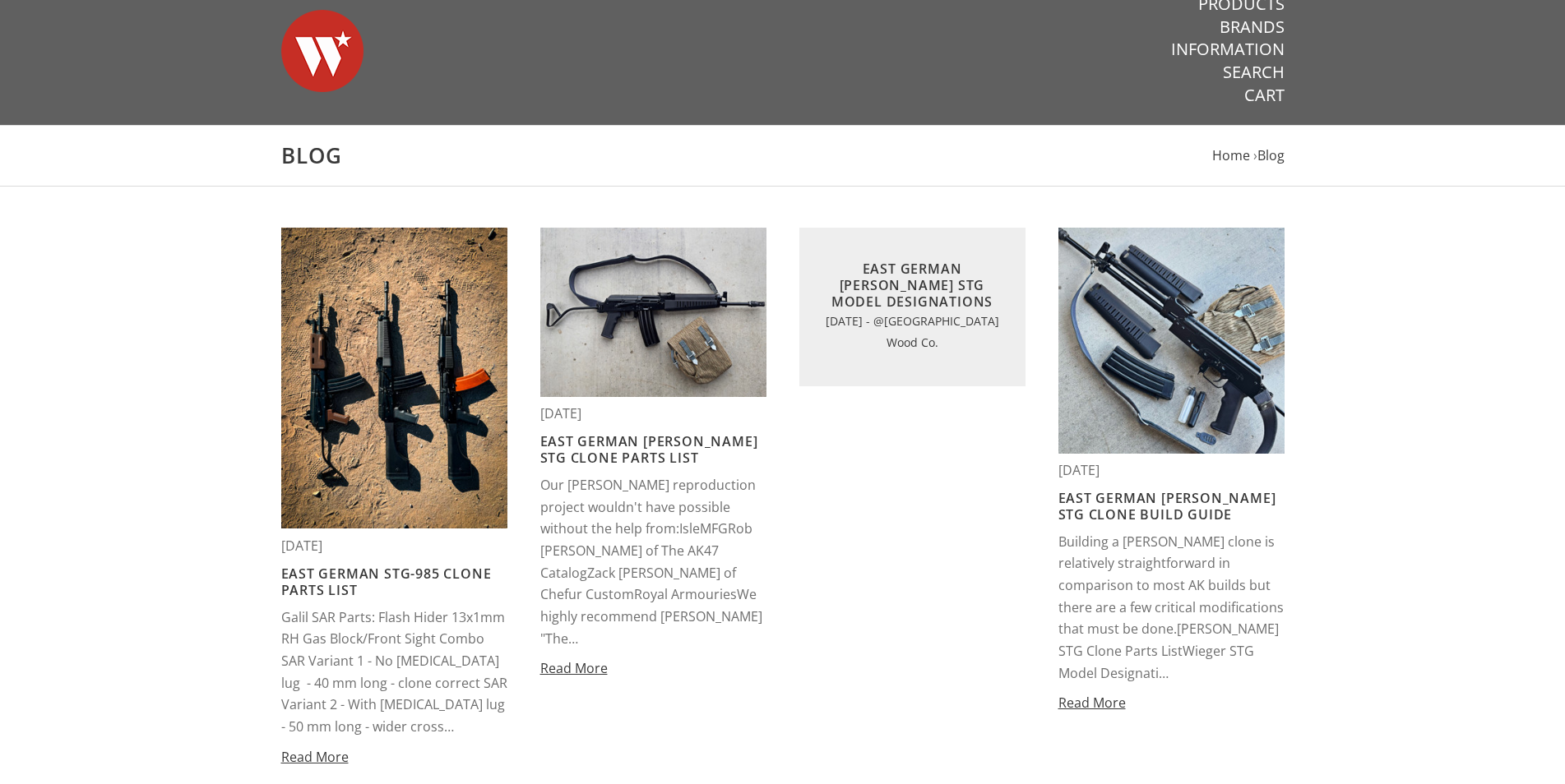
scroll to position [23, 0]
